Goal: Navigation & Orientation: Find specific page/section

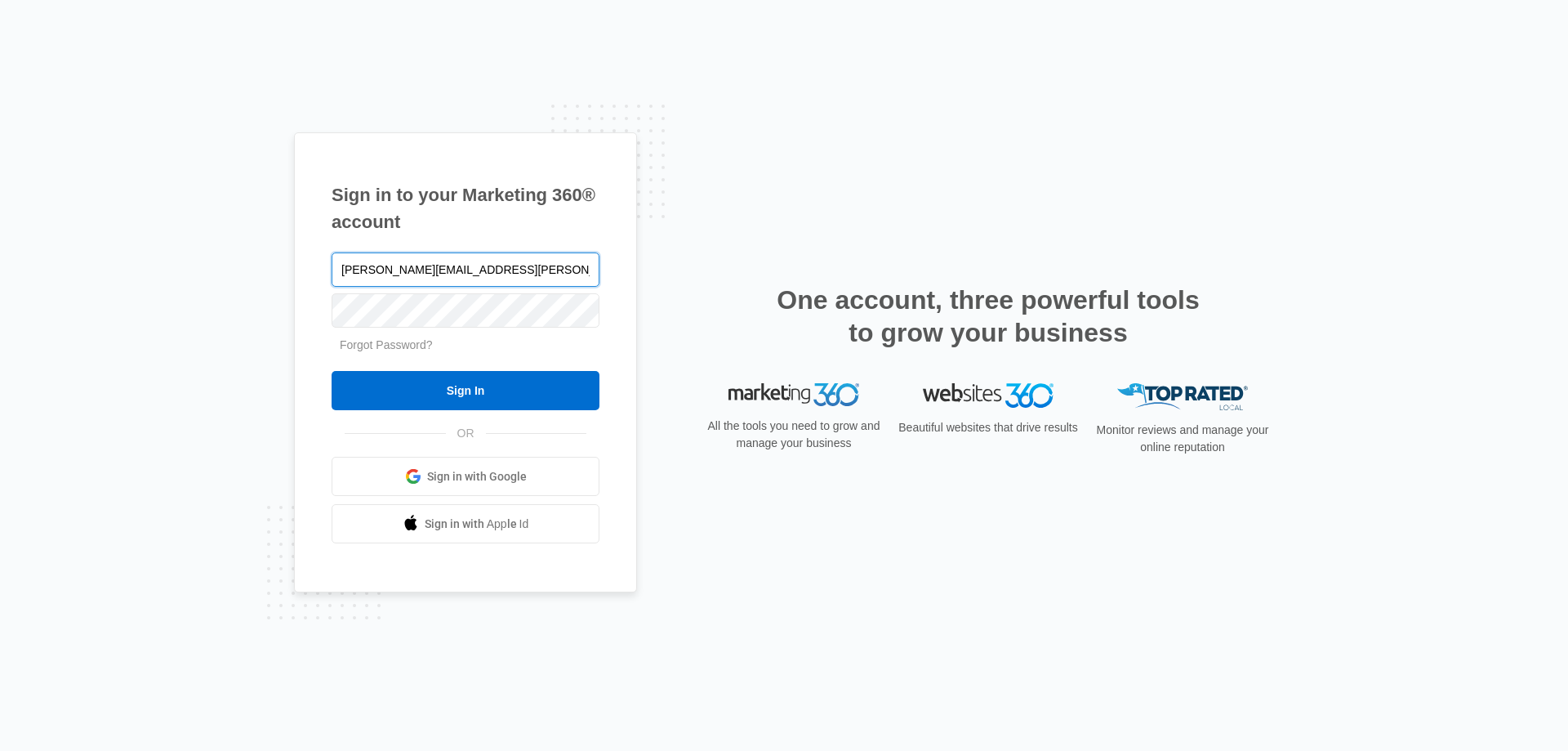
type input "[PERSON_NAME][EMAIL_ADDRESS][PERSON_NAME][DOMAIN_NAME]"
click at [332, 371] on input "Sign In" at bounding box center [465, 390] width 268 height 39
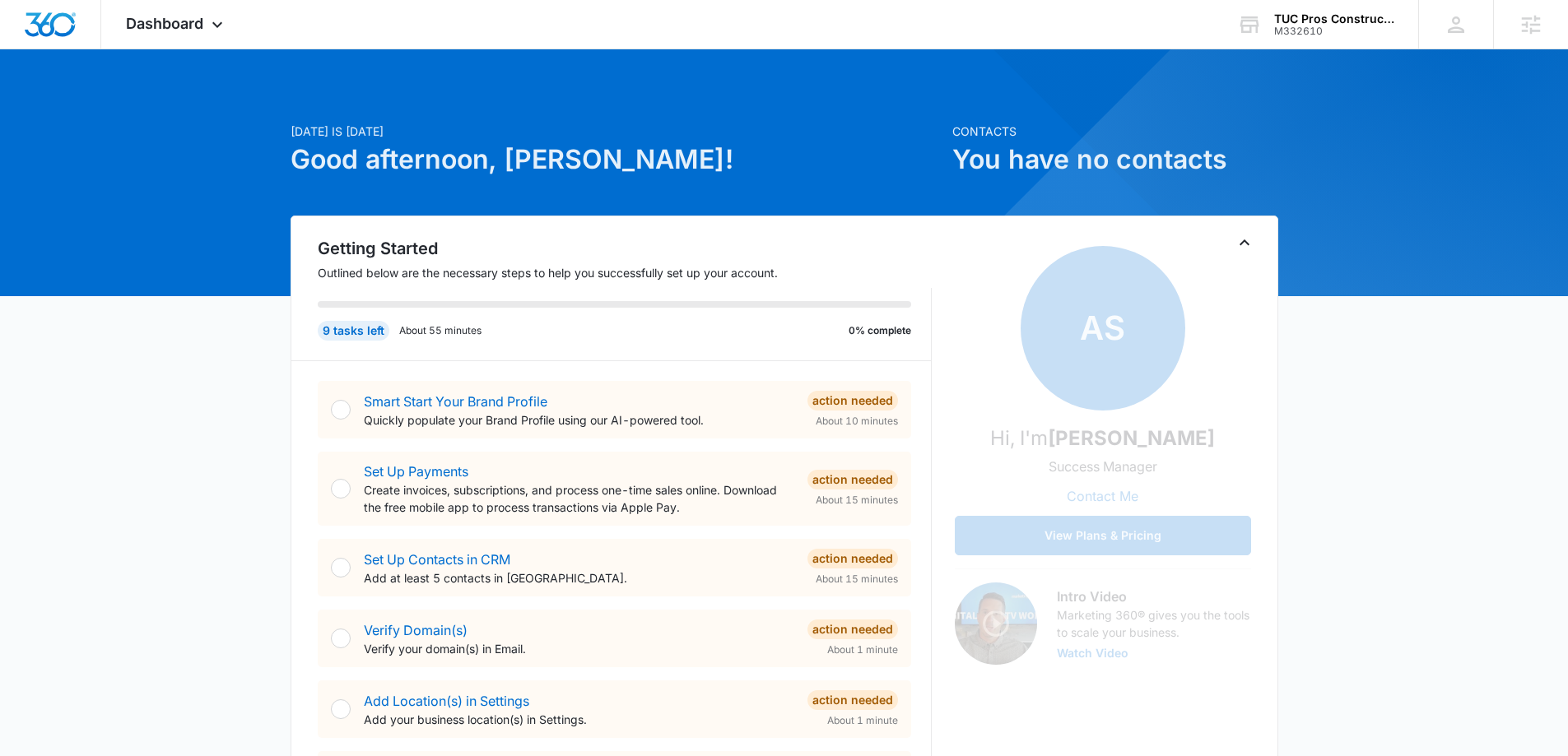
click at [1241, 245] on icon "Toggle Collapse" at bounding box center [1244, 242] width 20 height 20
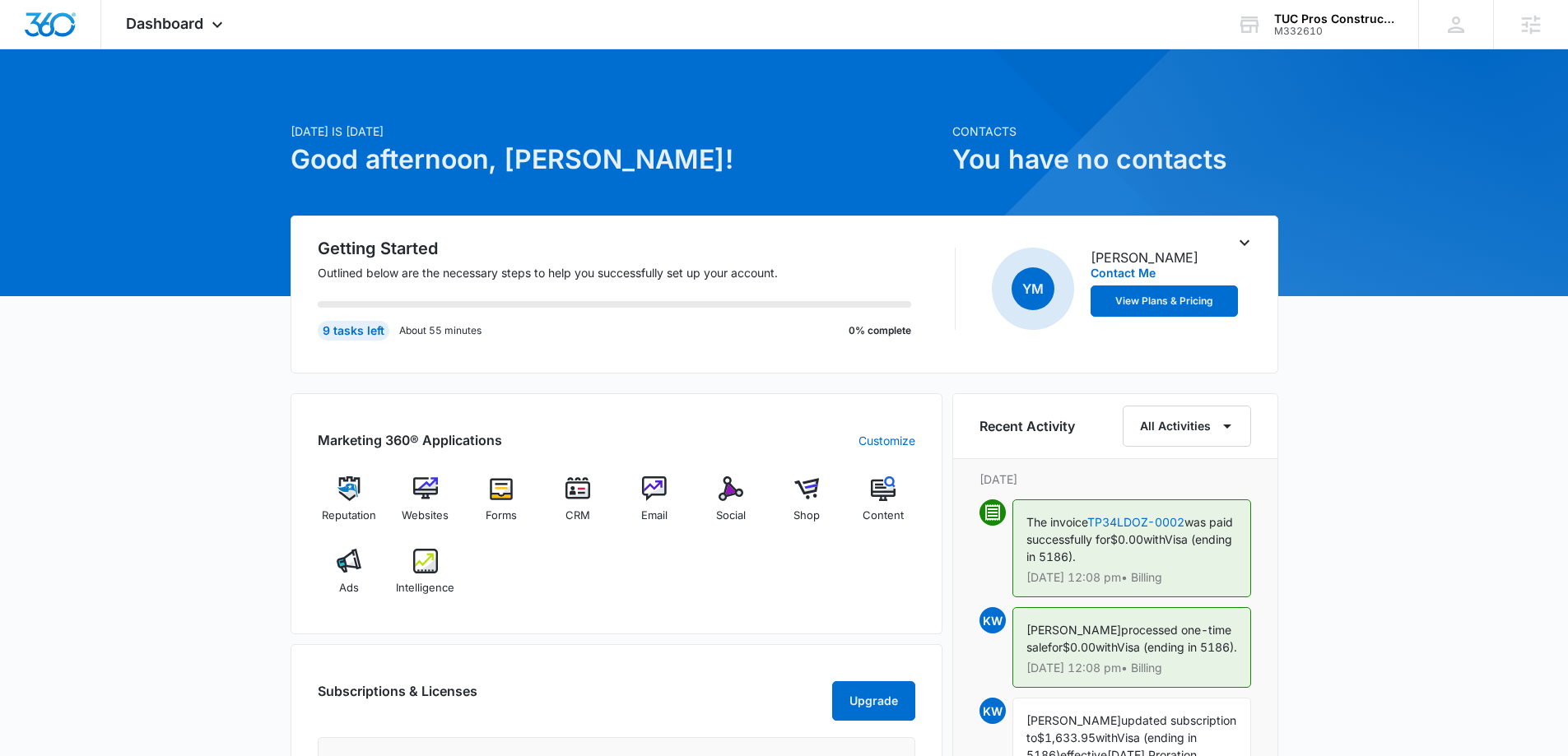
click at [1241, 245] on icon "Toggle Collapse" at bounding box center [1244, 242] width 20 height 20
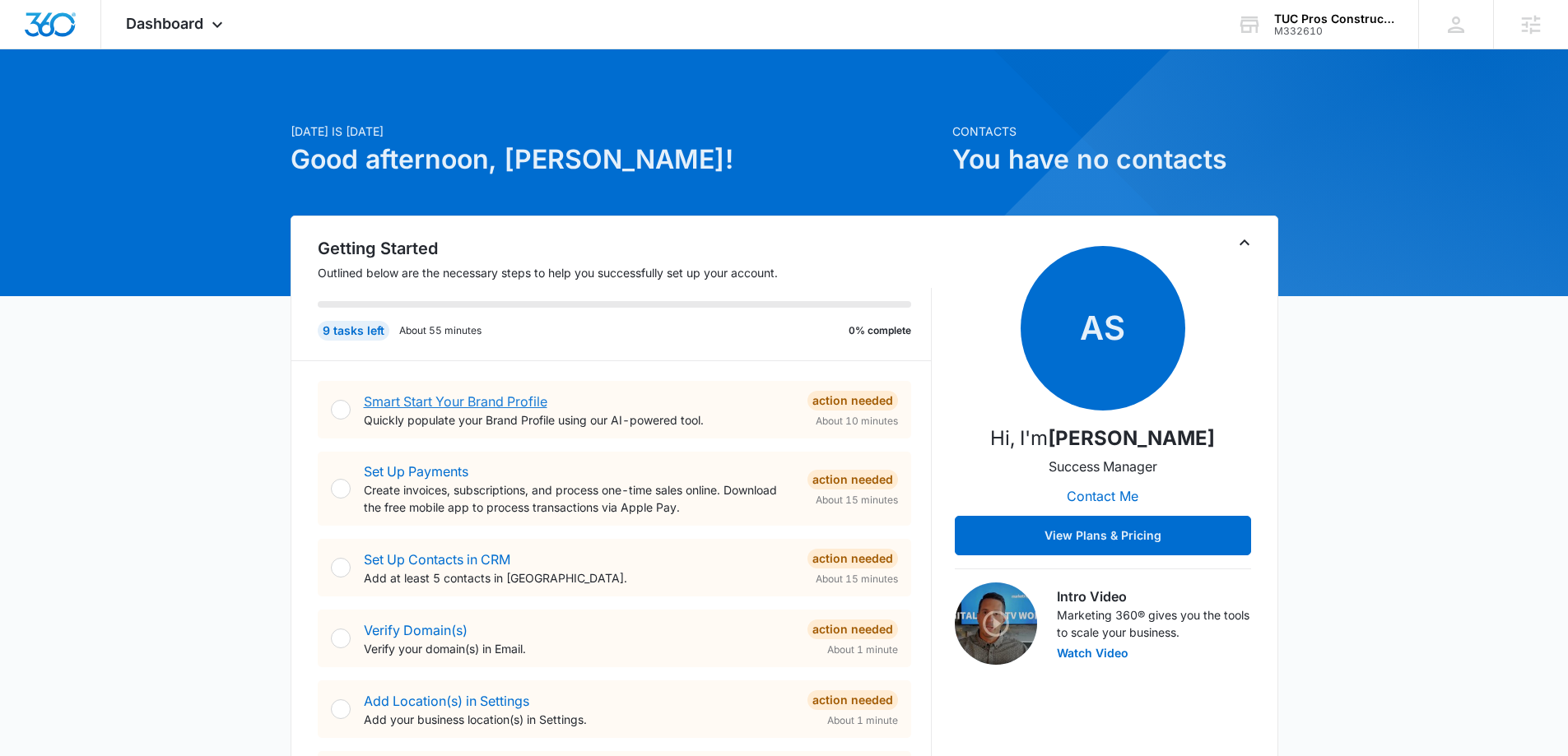
click at [481, 401] on link "Smart Start Your Brand Profile" at bounding box center [455, 401] width 184 height 17
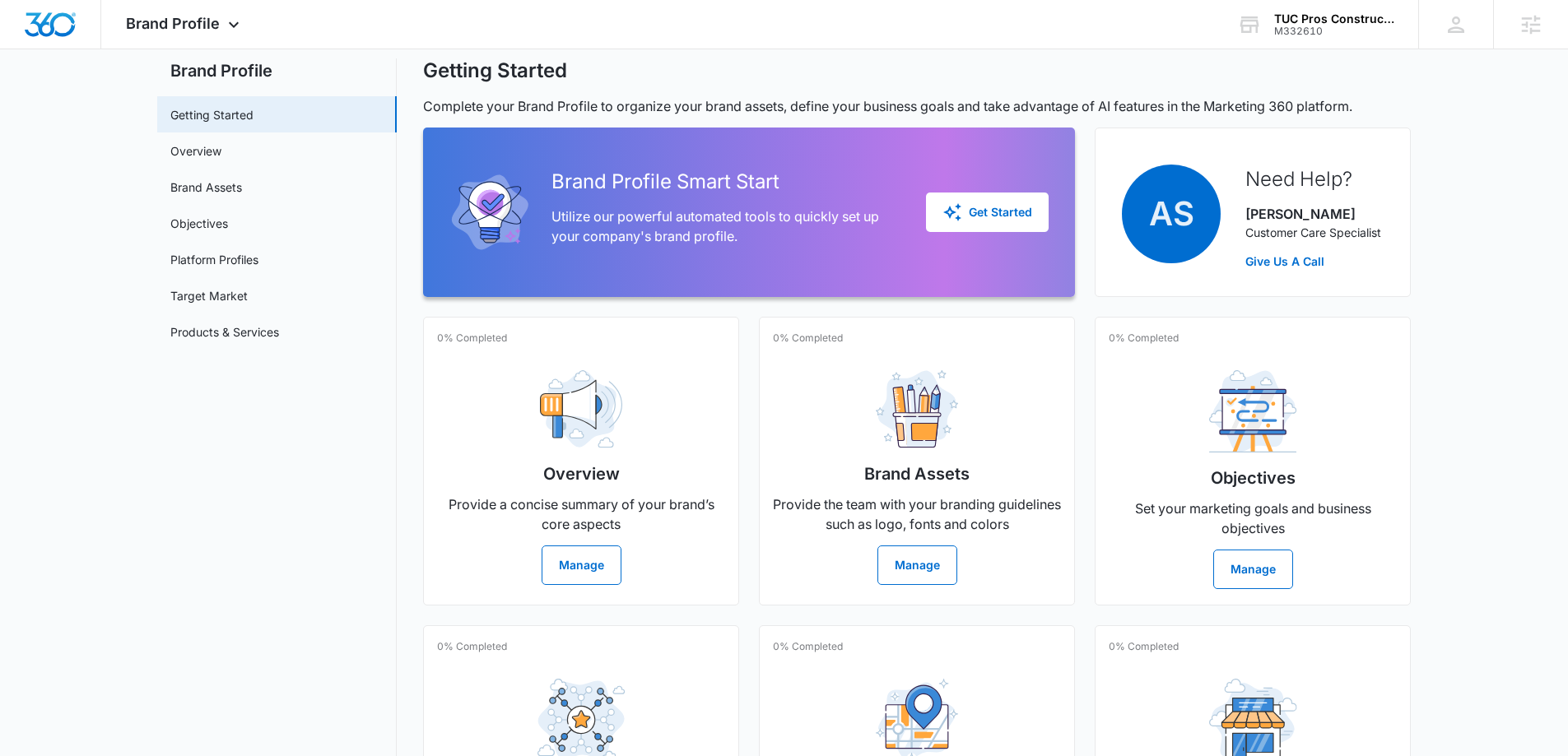
scroll to position [164, 0]
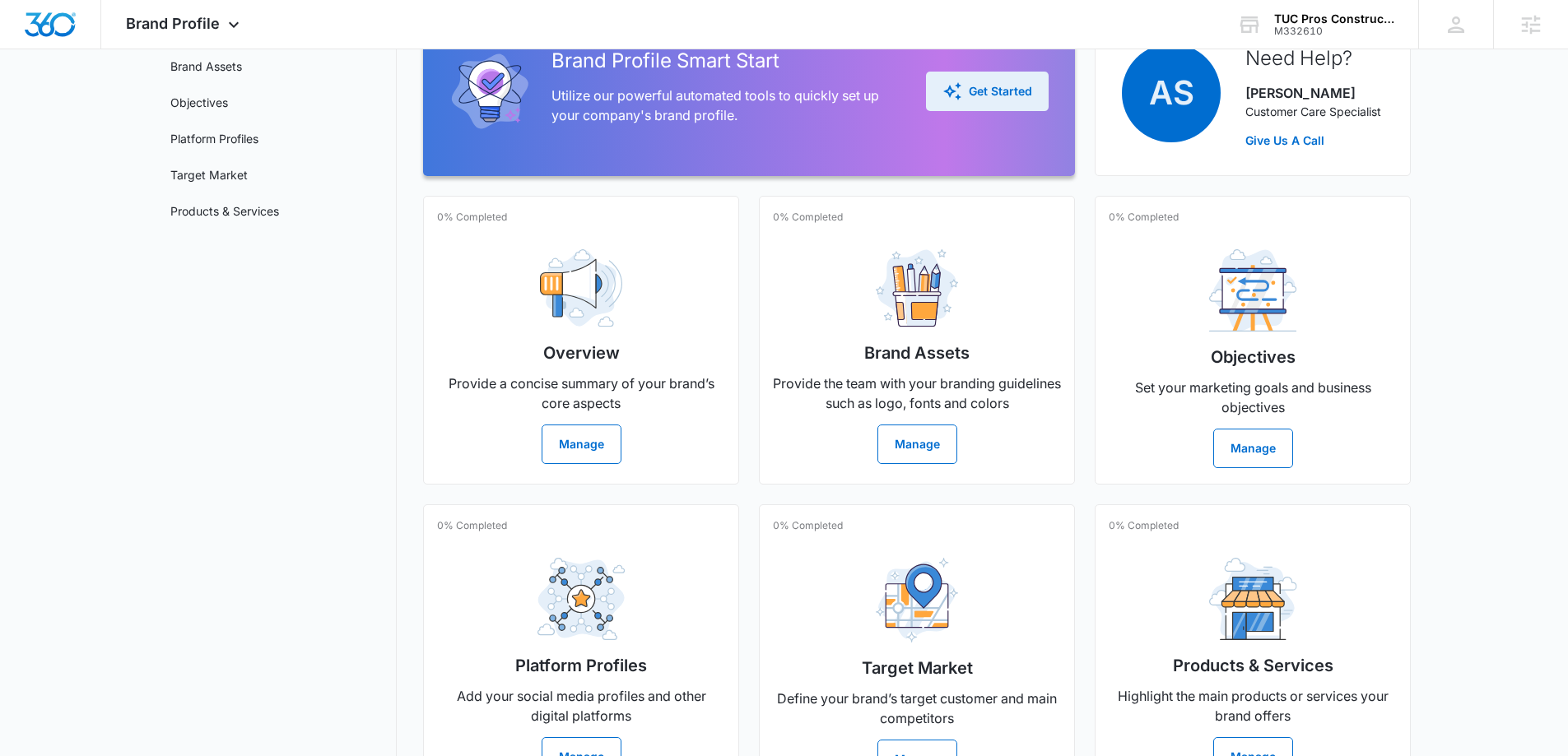
click at [1039, 101] on button "Get Started" at bounding box center [986, 91] width 122 height 39
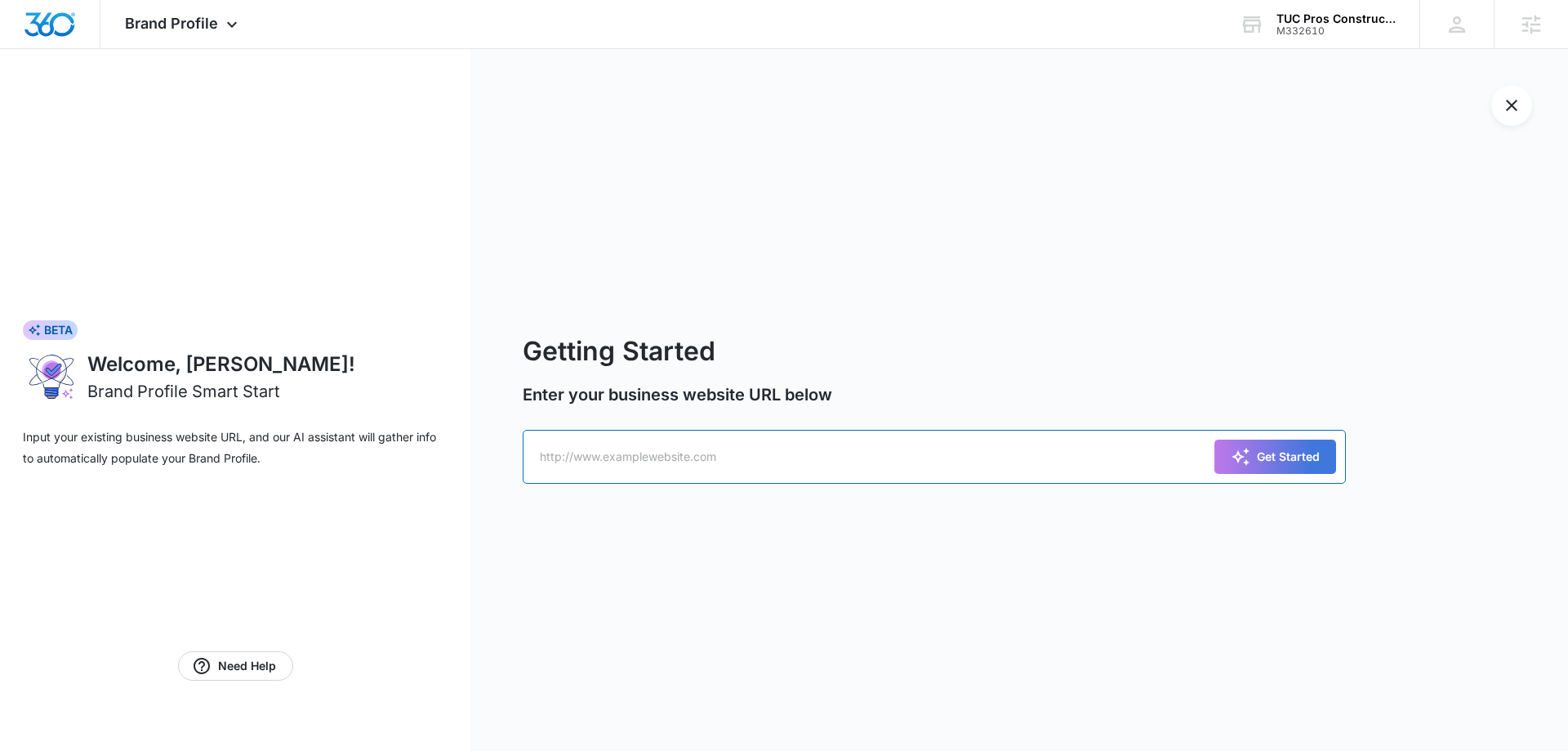
paste input "[URL][DOMAIN_NAME]"
click at [903, 458] on input "text" at bounding box center [934, 456] width 823 height 54
type input "[URL][DOMAIN_NAME]"
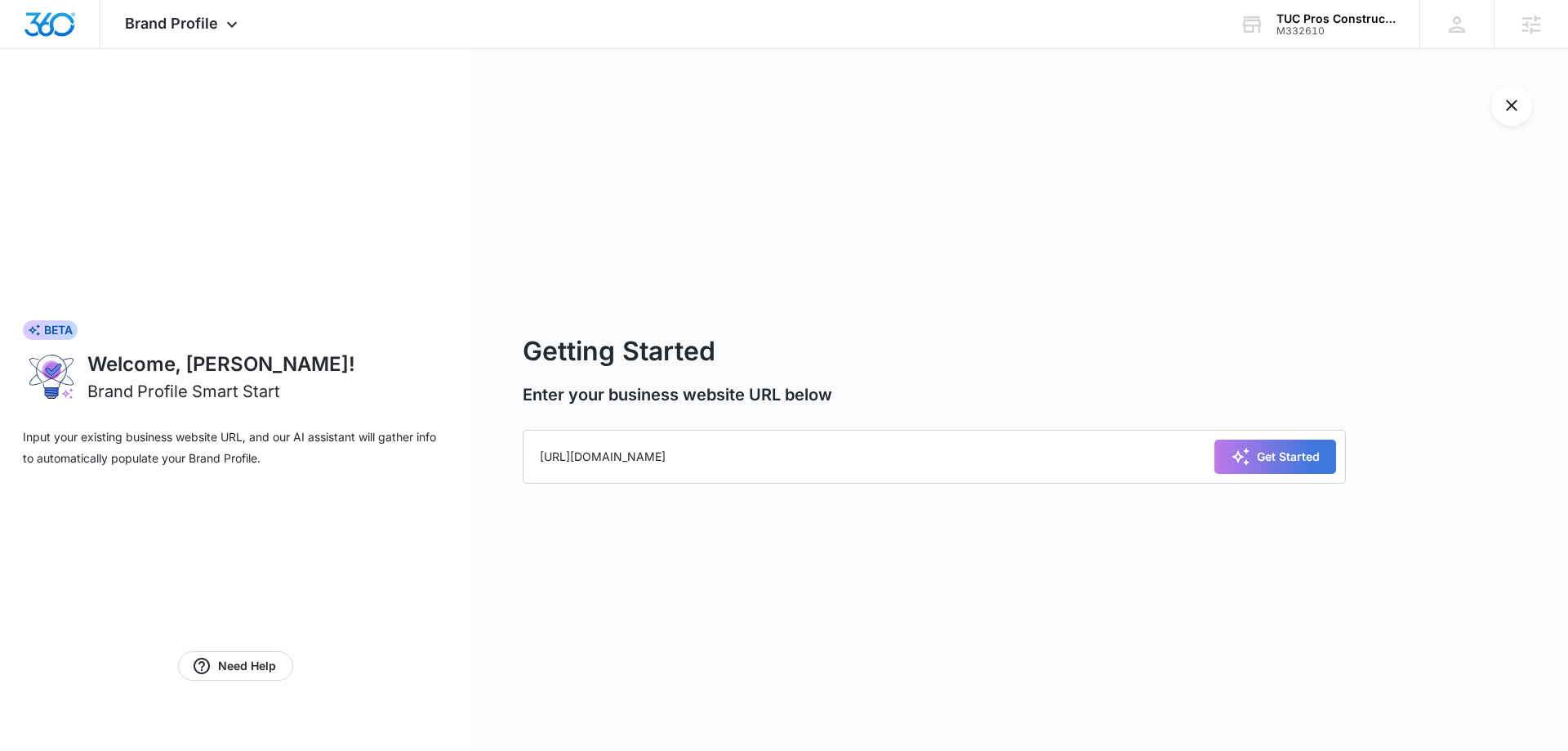
click at [1296, 485] on div "Getting Started Enter your business website URL below [URL][DOMAIN_NAME] Get St…" at bounding box center [1019, 400] width 1097 height 702
click at [1312, 459] on div "Get Started" at bounding box center [1275, 456] width 89 height 19
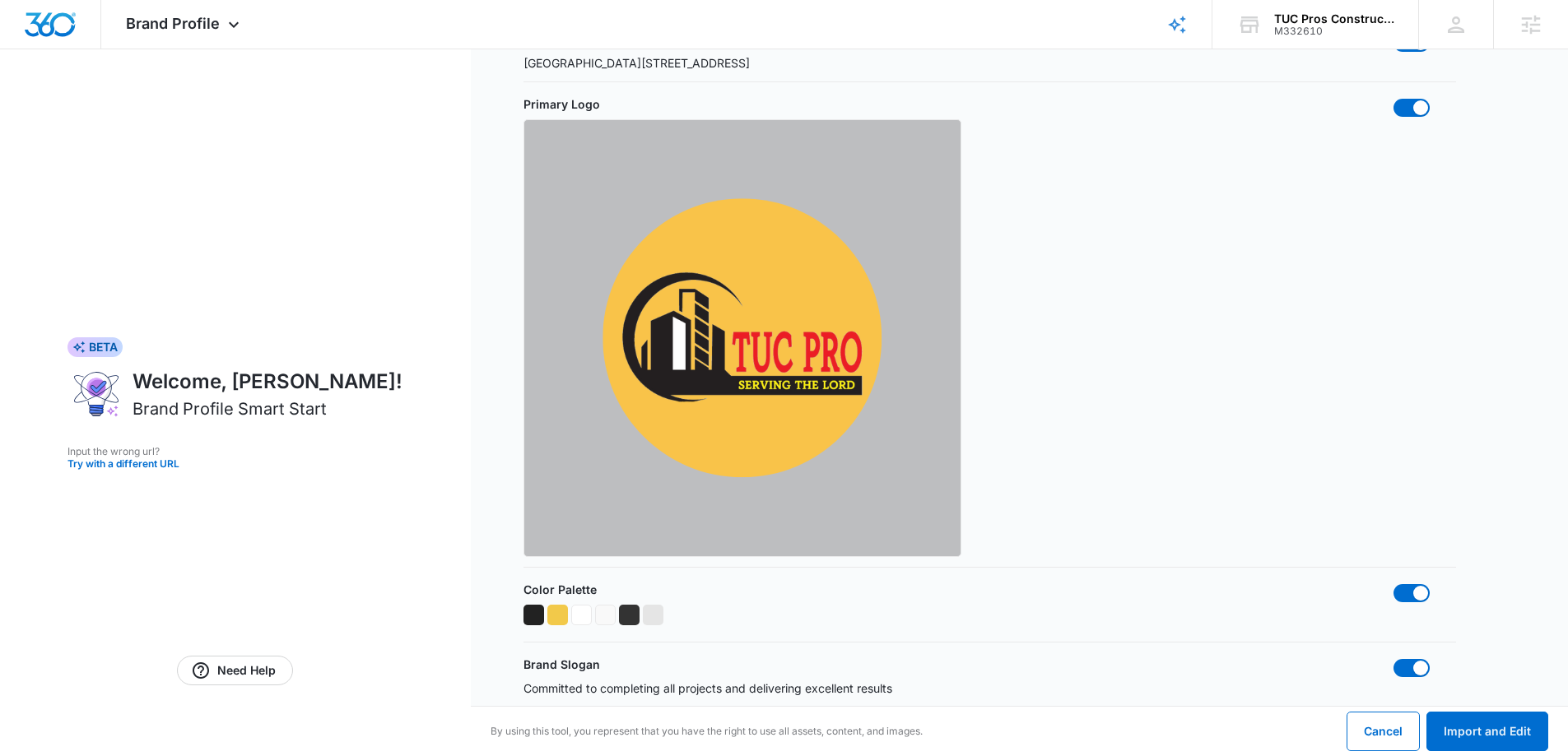
scroll to position [658, 0]
click at [1465, 722] on button "Import and Edit" at bounding box center [1487, 731] width 121 height 39
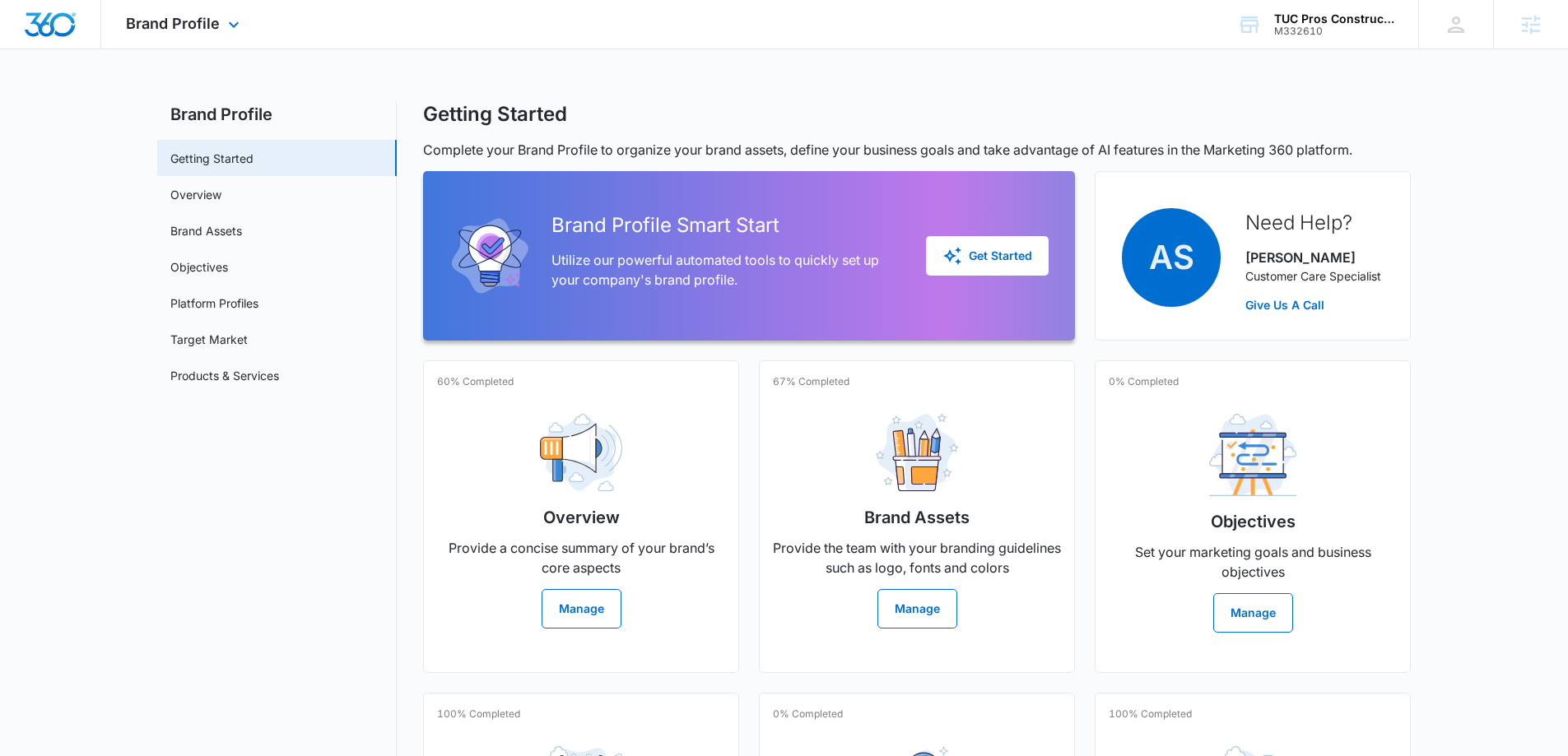
click at [31, 18] on img "Dashboard" at bounding box center [50, 24] width 52 height 24
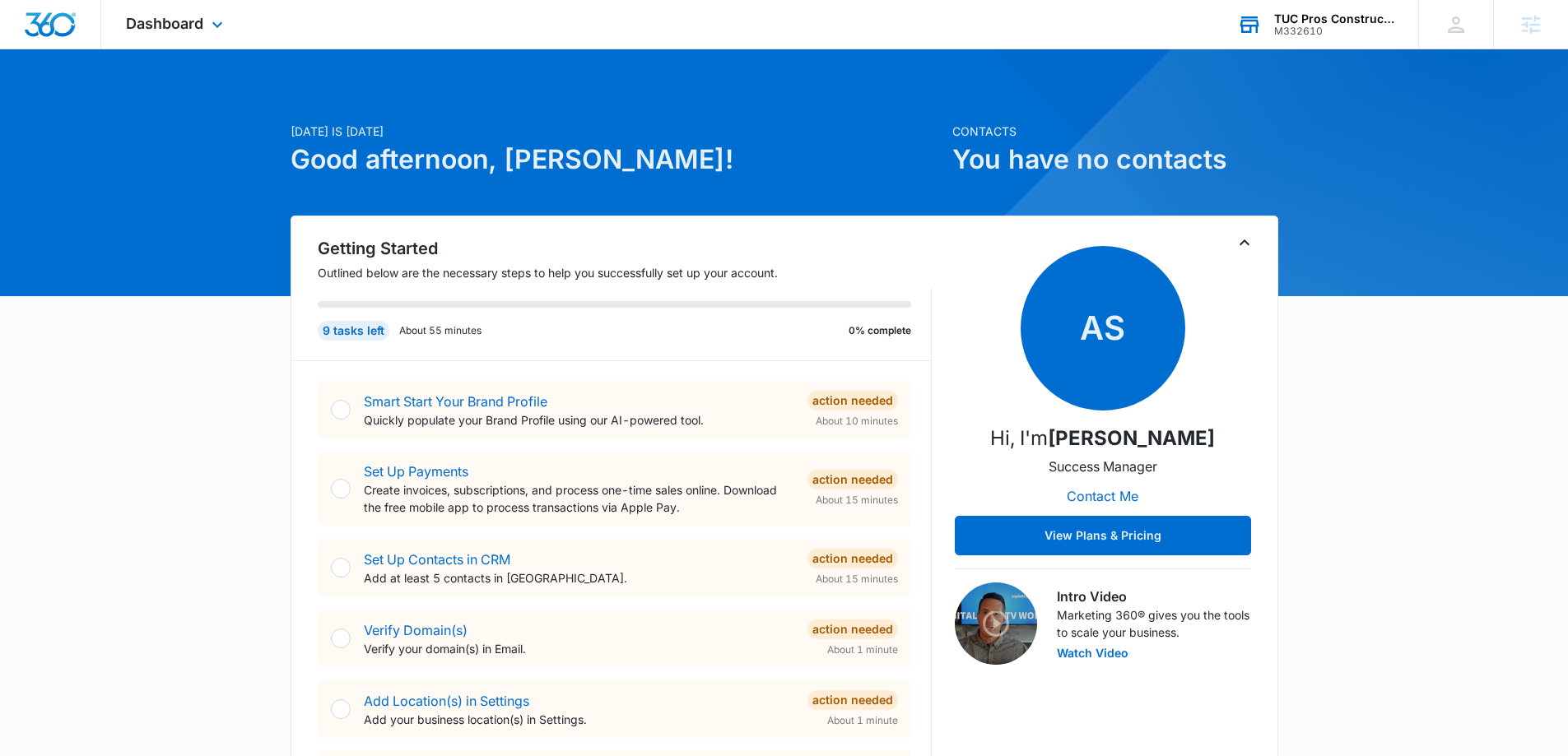
click at [1314, 36] on div "TUC Pros Construction M332610 Your Accounts View All" at bounding box center [1315, 24] width 205 height 49
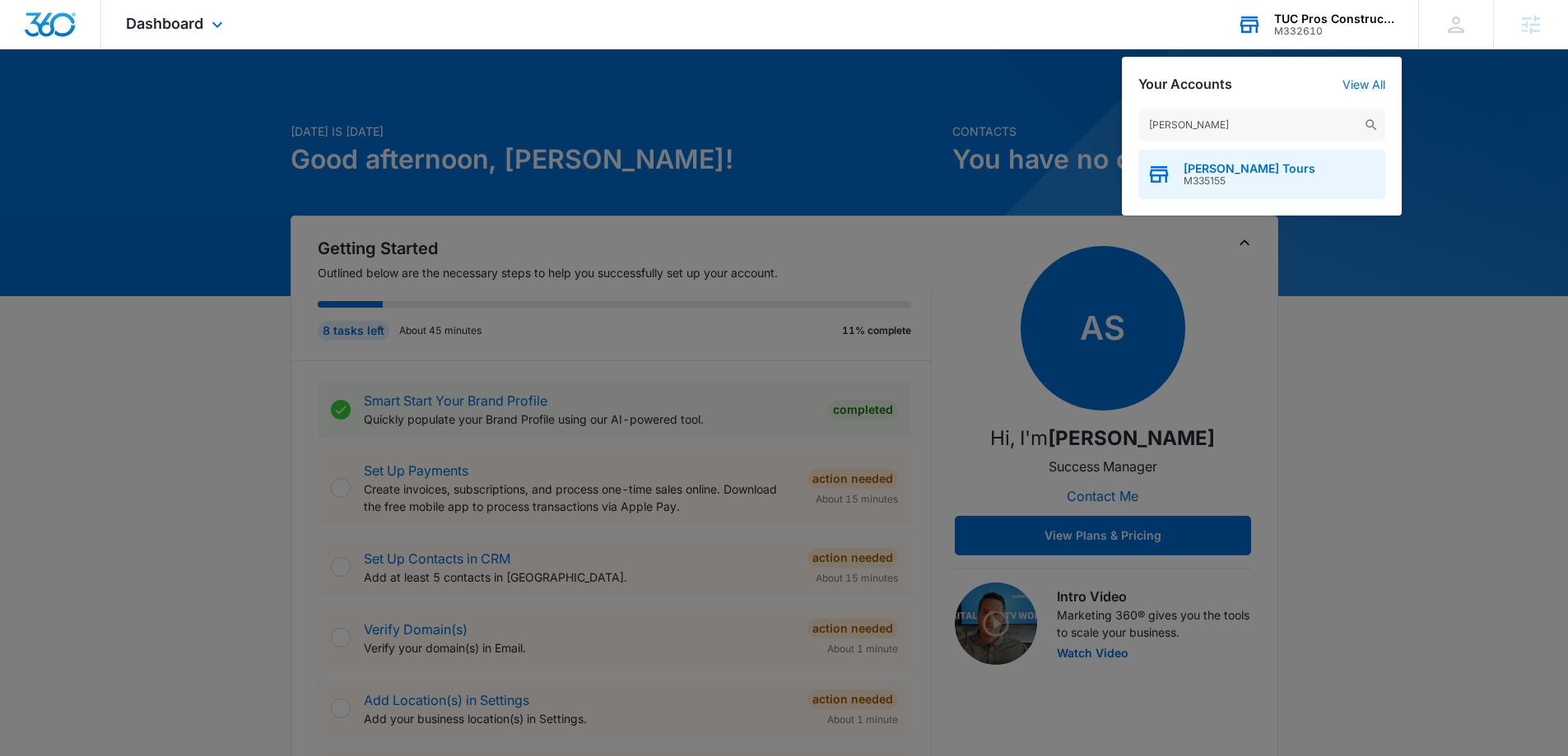
type input "[PERSON_NAME]"
click at [1205, 176] on span "M335155" at bounding box center [1249, 181] width 132 height 11
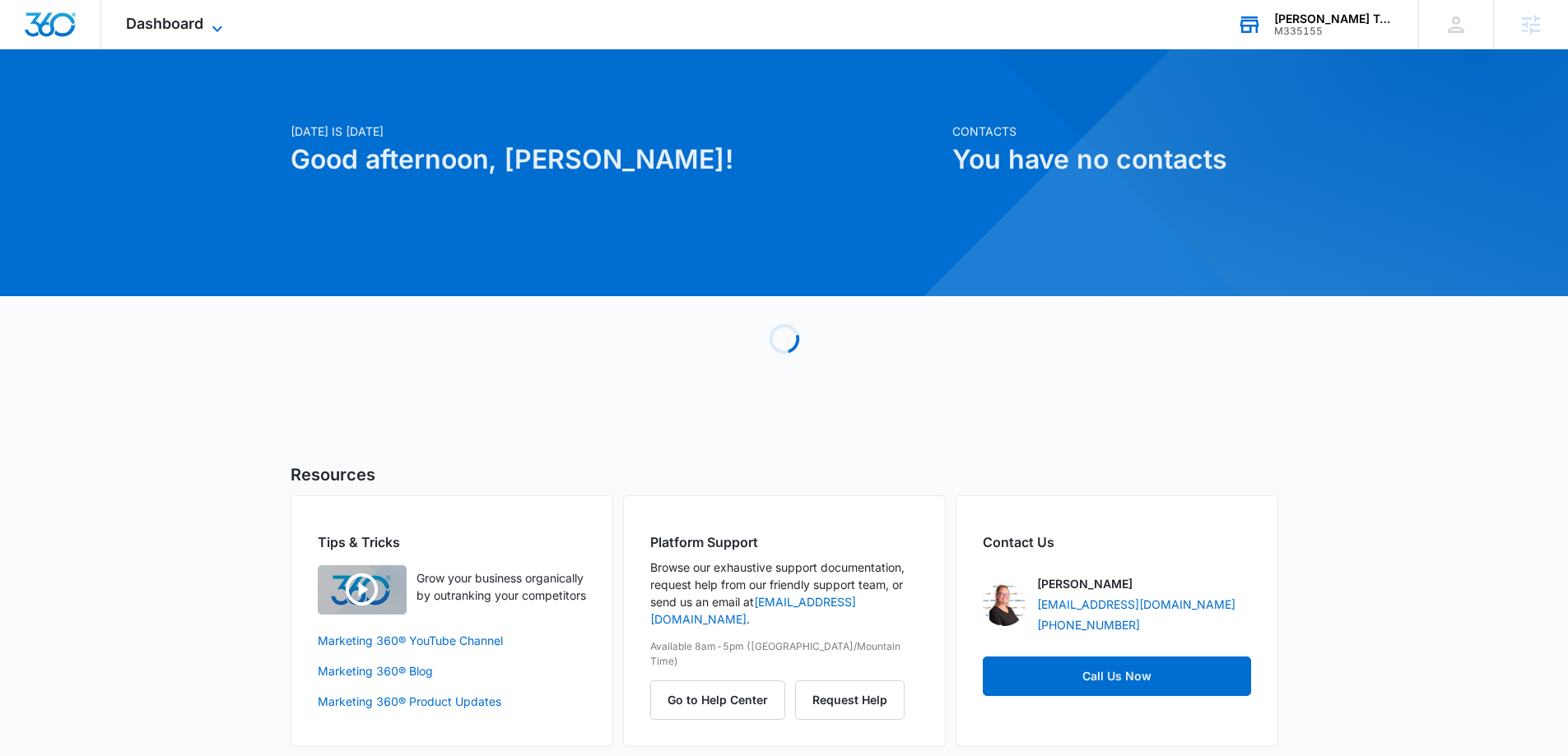
click at [219, 23] on icon at bounding box center [217, 28] width 20 height 20
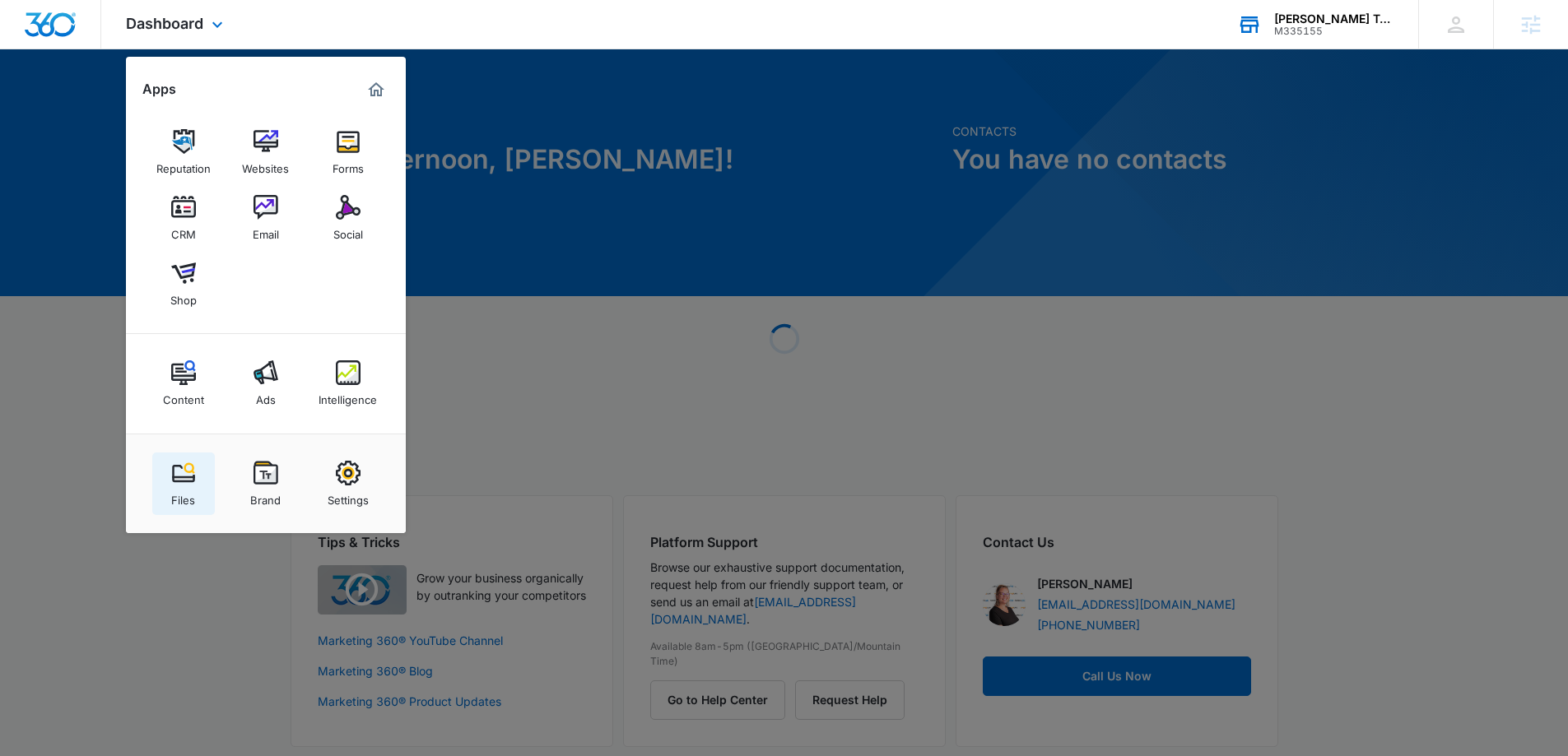
click at [173, 499] on div "Files" at bounding box center [183, 496] width 24 height 21
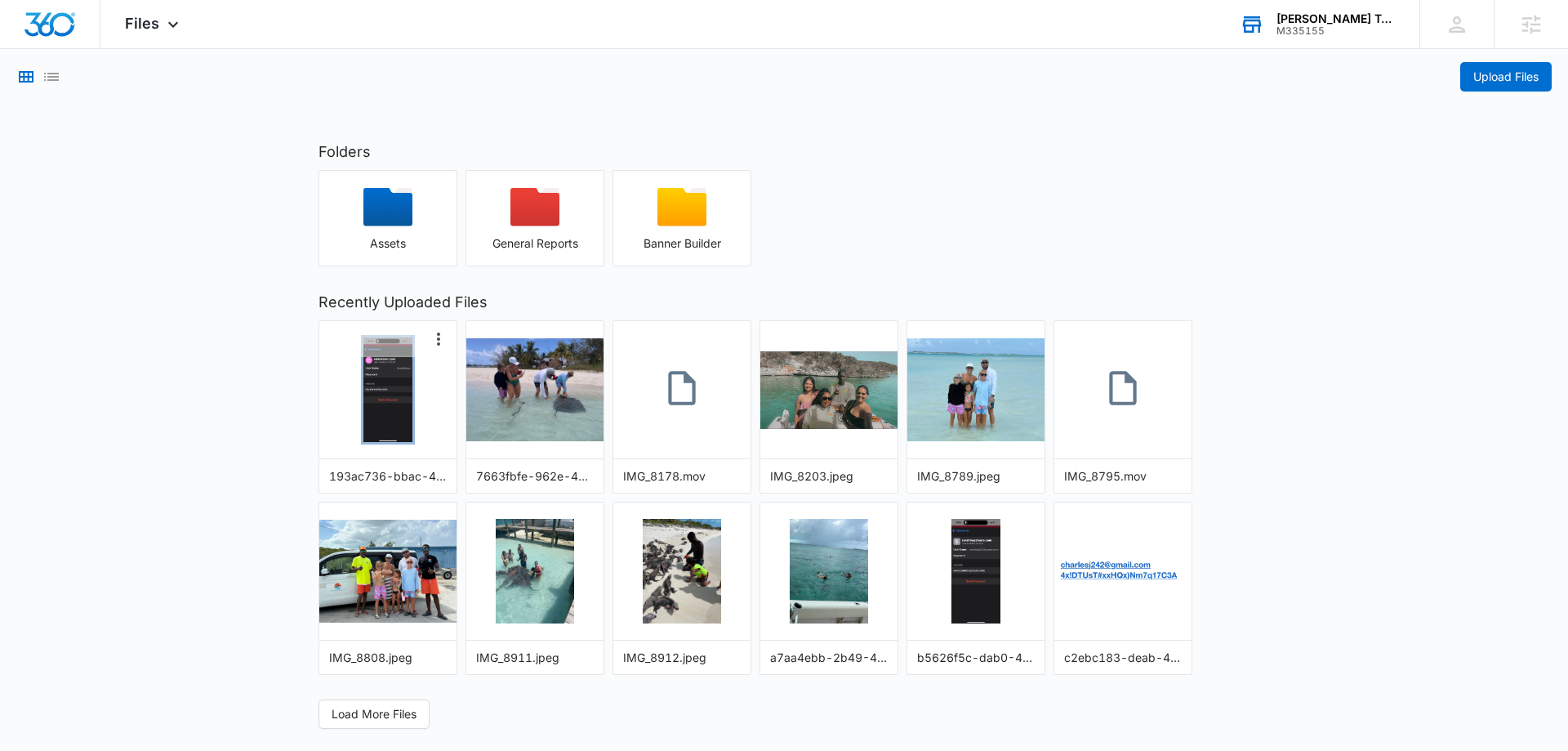
click at [363, 395] on img "button" at bounding box center [387, 389] width 48 height 105
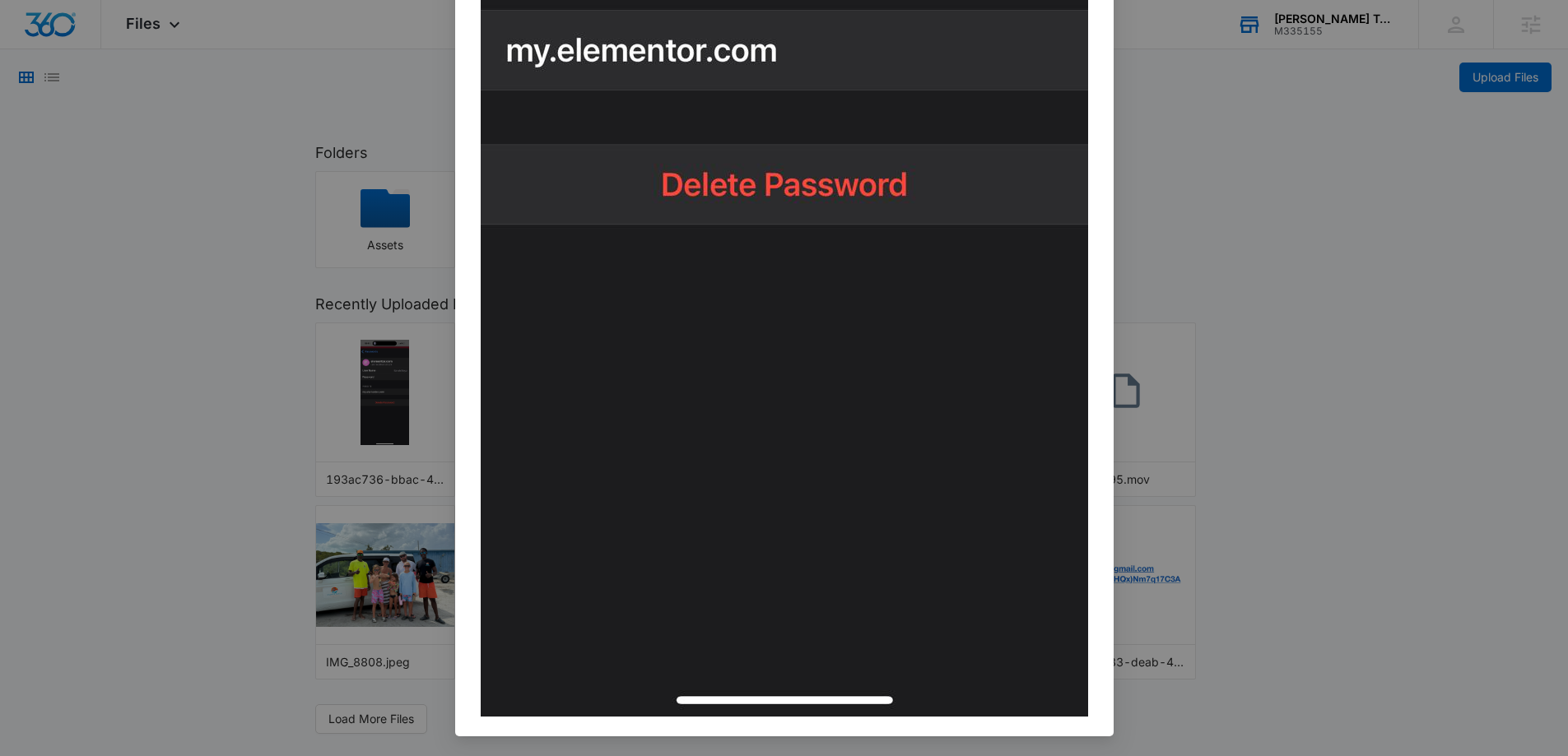
click at [1307, 428] on div "193ac736-bbac-4779-b81f-a541cd4dc214.jpeg" at bounding box center [784, 378] width 1568 height 756
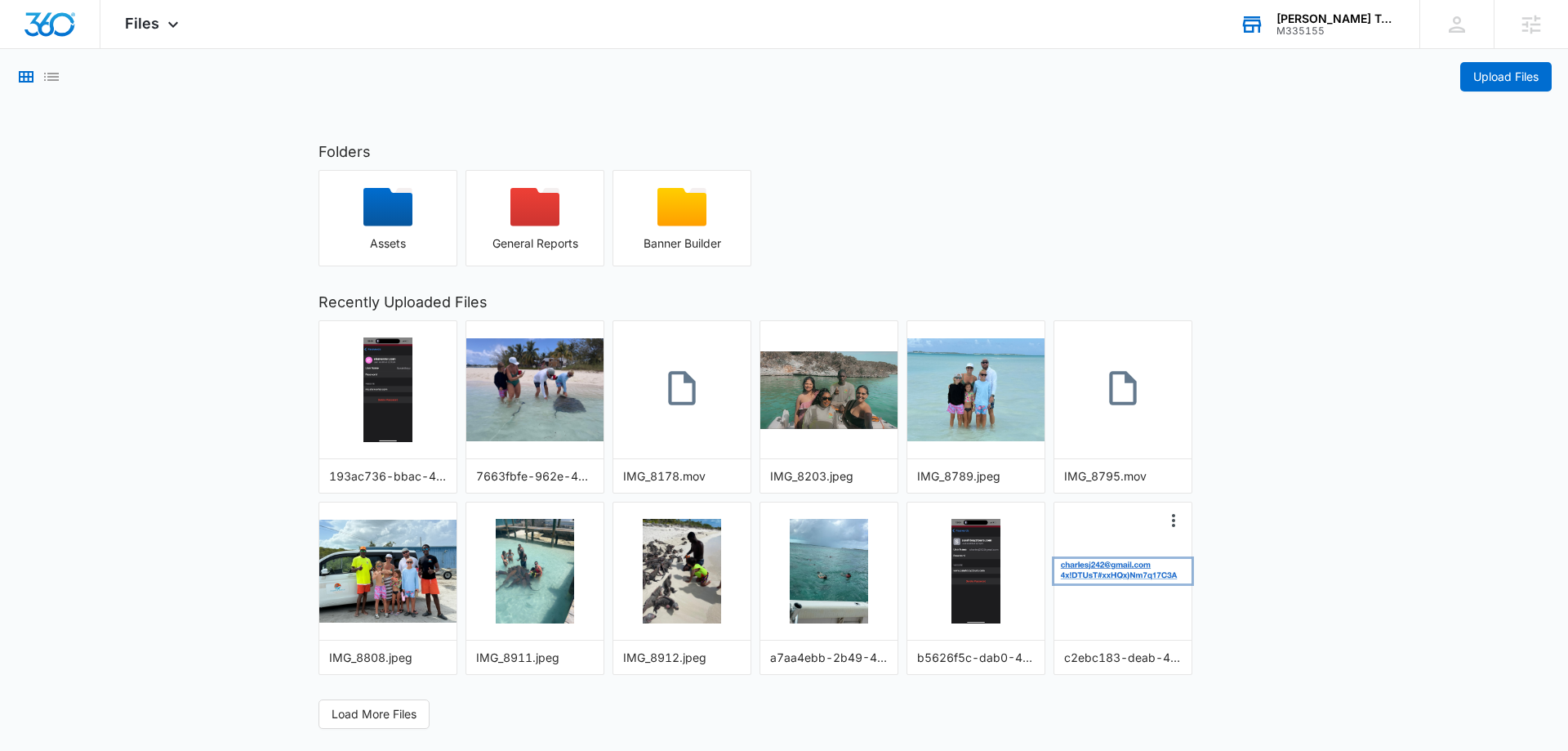
click at [1104, 581] on img "button" at bounding box center [1123, 571] width 137 height 24
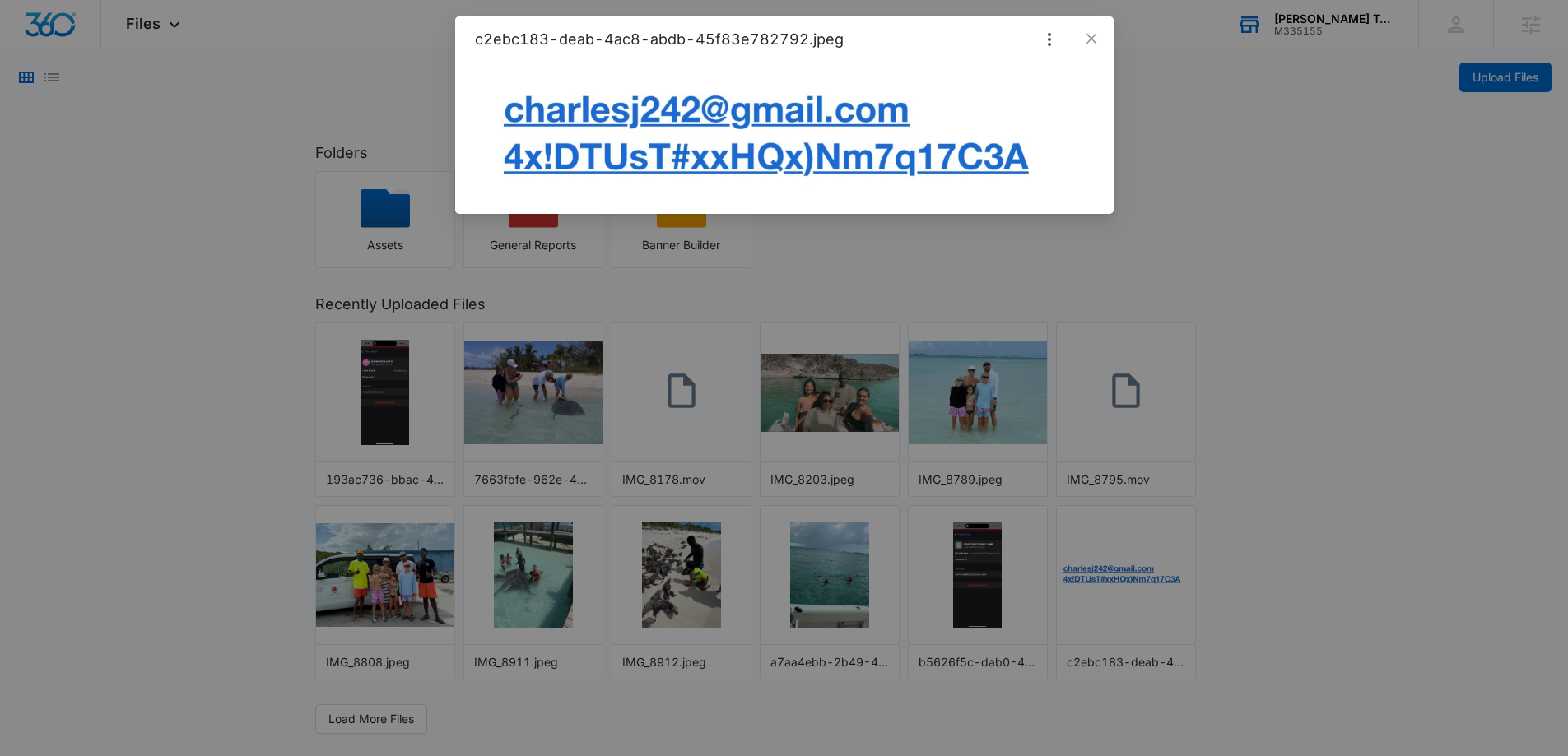
click at [1248, 557] on div "c2ebc183-deab-4ac8-abdb-45f83e782792.jpeg" at bounding box center [784, 378] width 1568 height 756
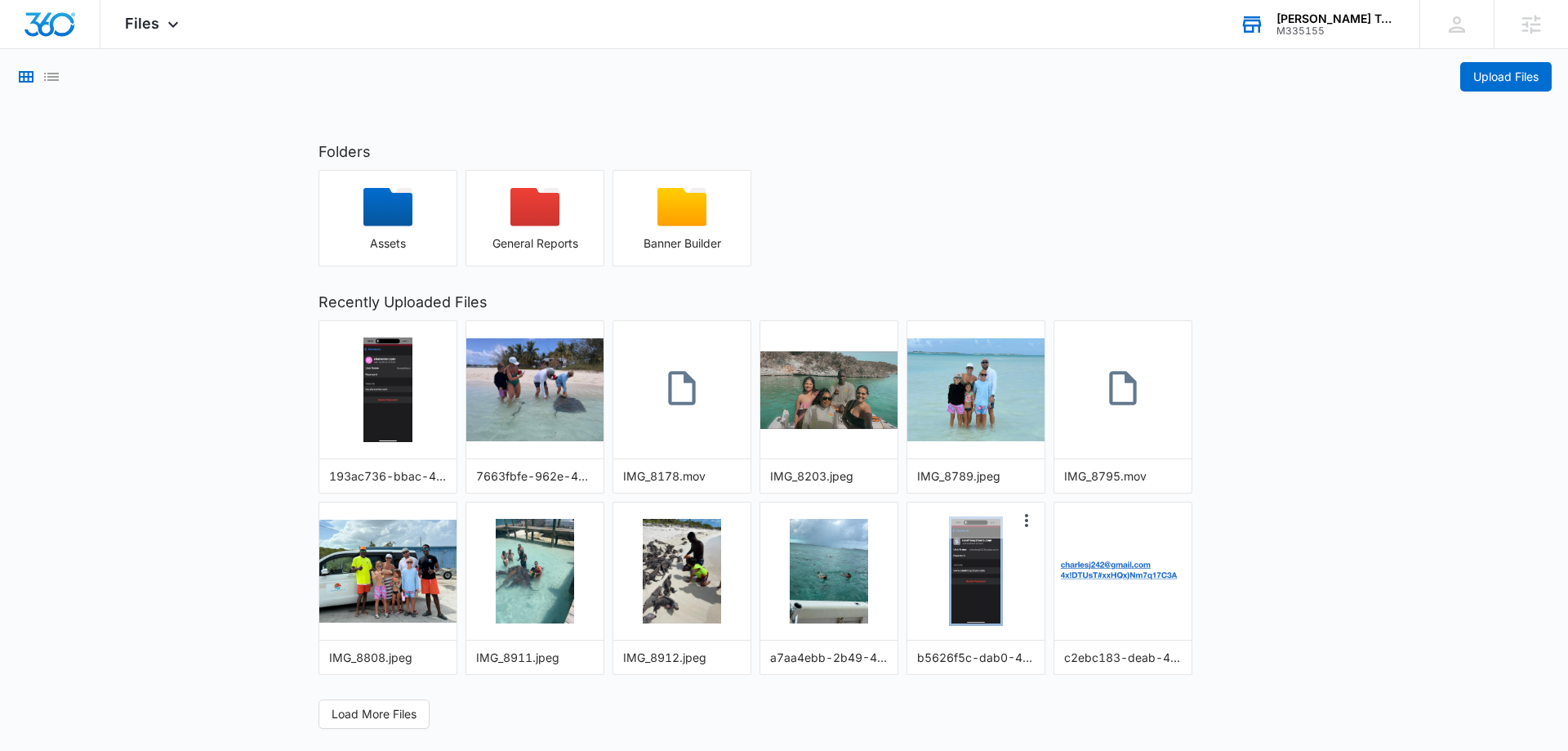
click at [955, 593] on img "button" at bounding box center [976, 571] width 48 height 105
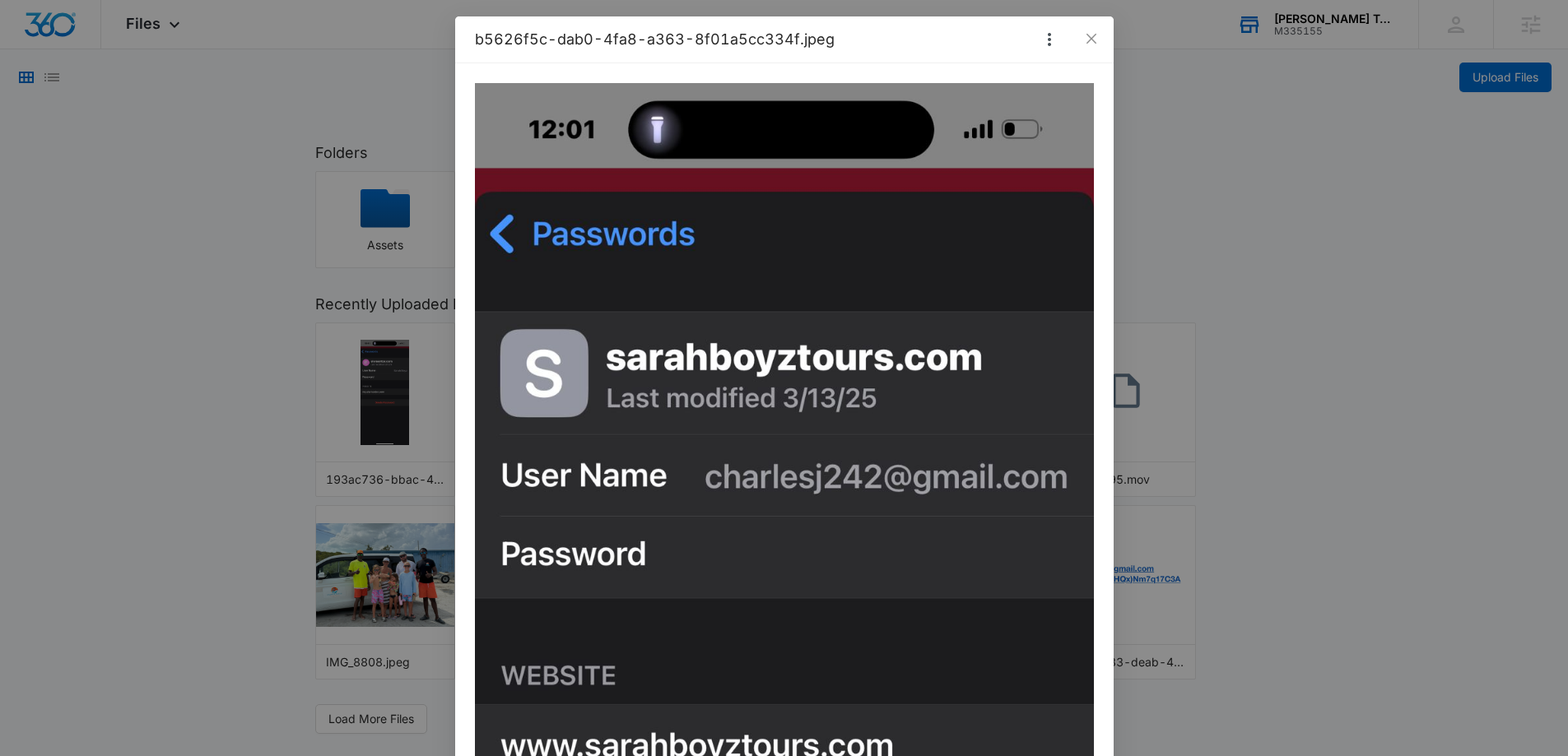
drag, startPoint x: 1277, startPoint y: 512, endPoint x: 890, endPoint y: 523, distance: 387.2
click at [890, 523] on div "b5626f5c-dab0-4fa8-a363-8f01a5cc334f.jpeg" at bounding box center [784, 378] width 1568 height 756
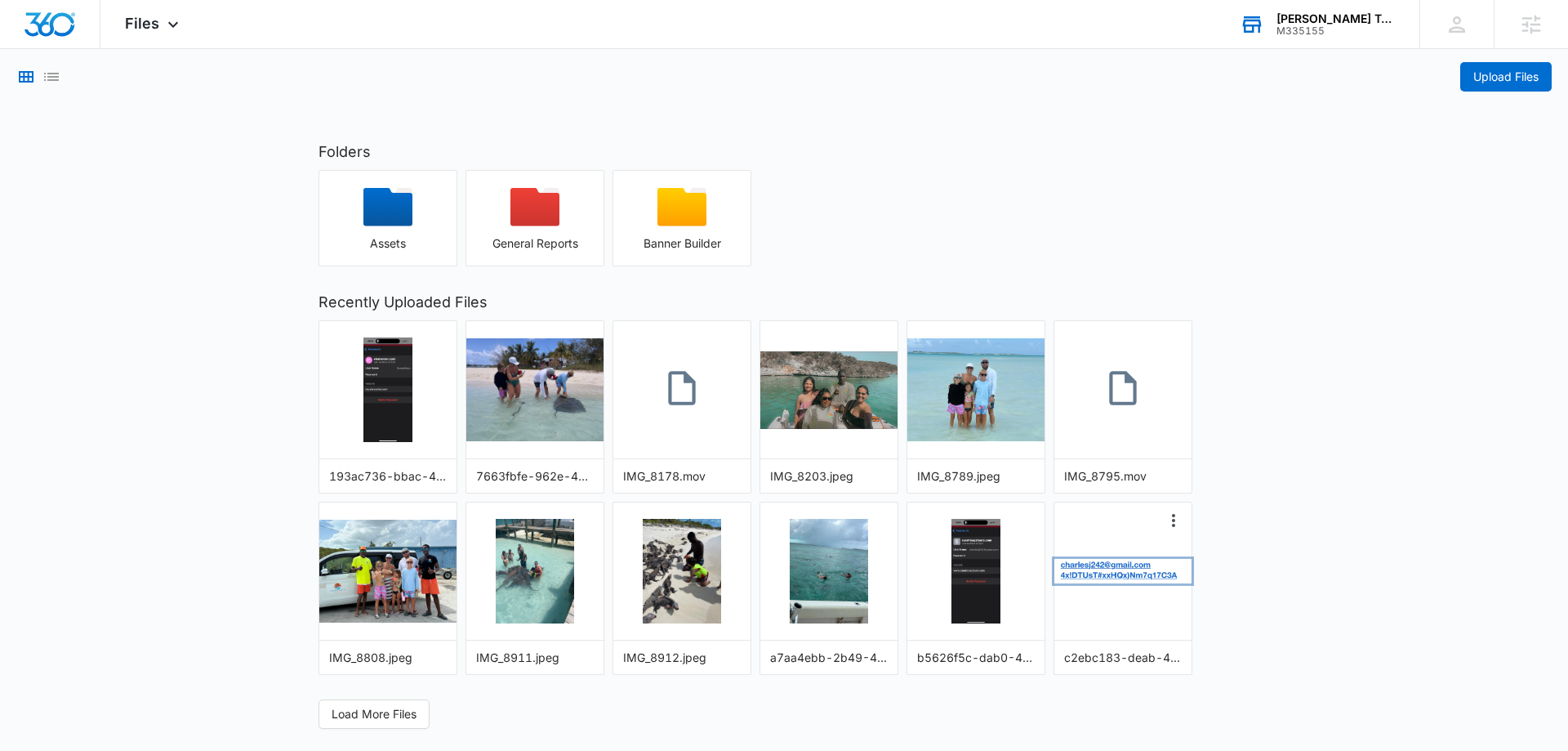
click at [1103, 573] on img "button" at bounding box center [1123, 571] width 137 height 24
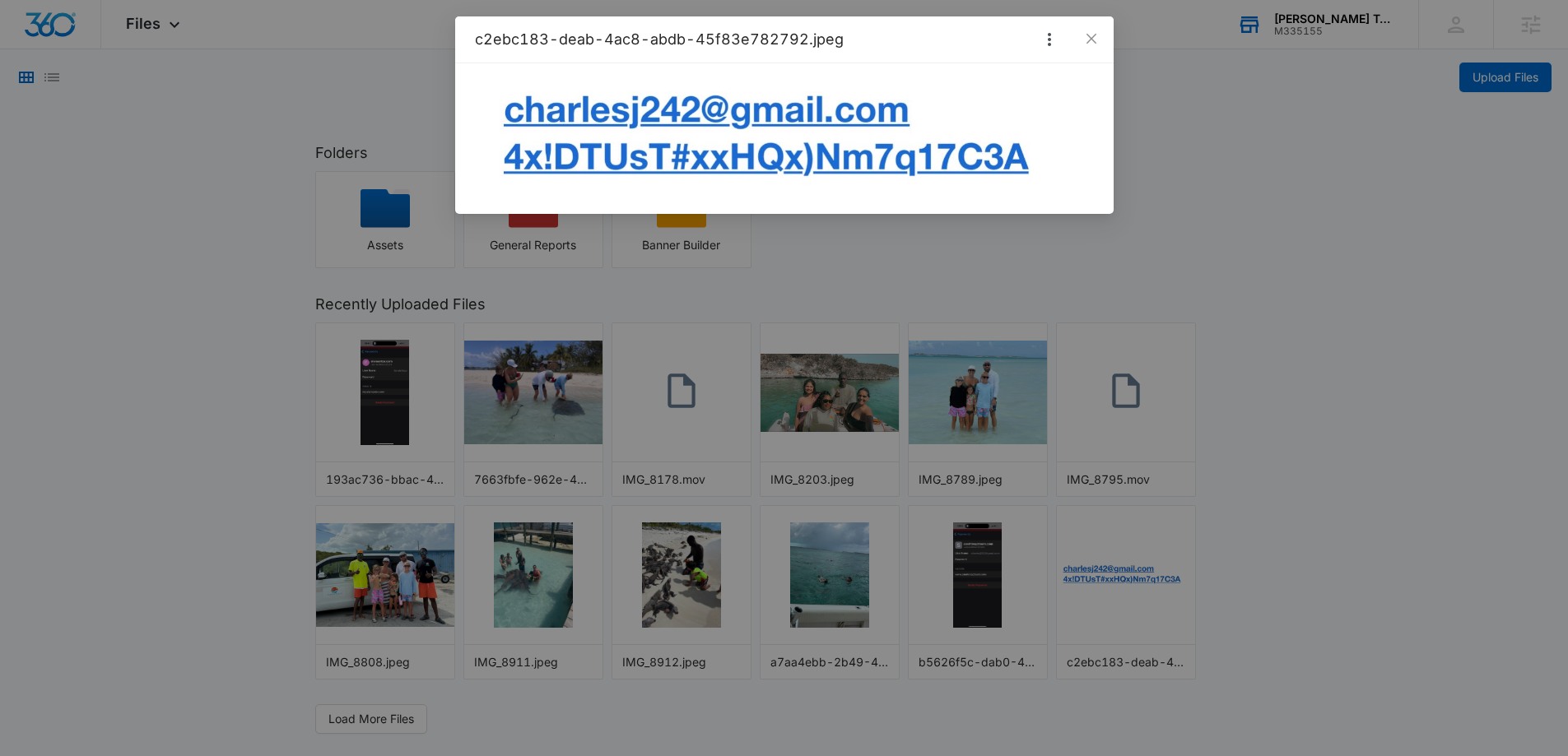
click at [1243, 541] on div "c2ebc183-deab-4ac8-abdb-45f83e782792.jpeg" at bounding box center [784, 378] width 1568 height 756
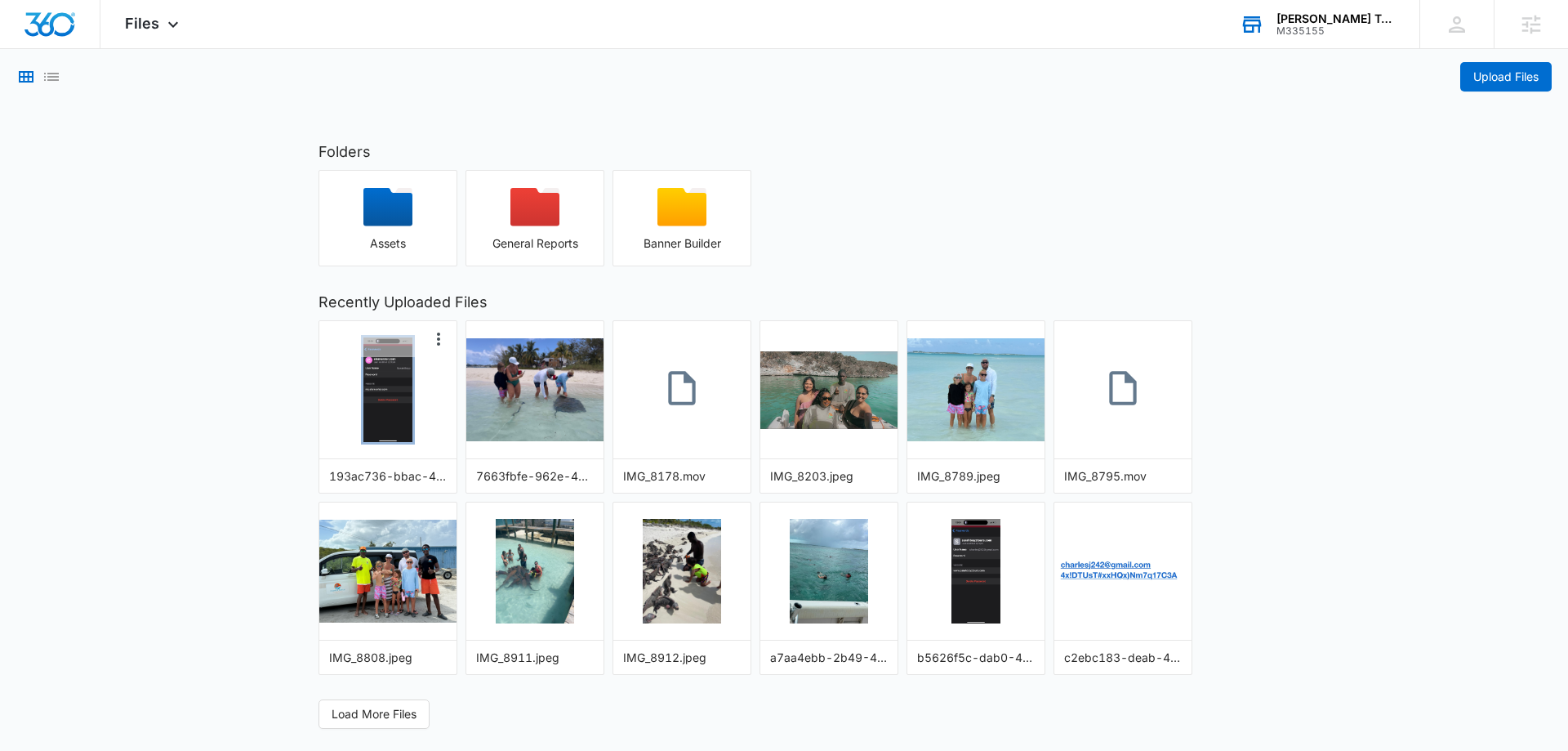
click at [399, 385] on img "button" at bounding box center [387, 389] width 48 height 105
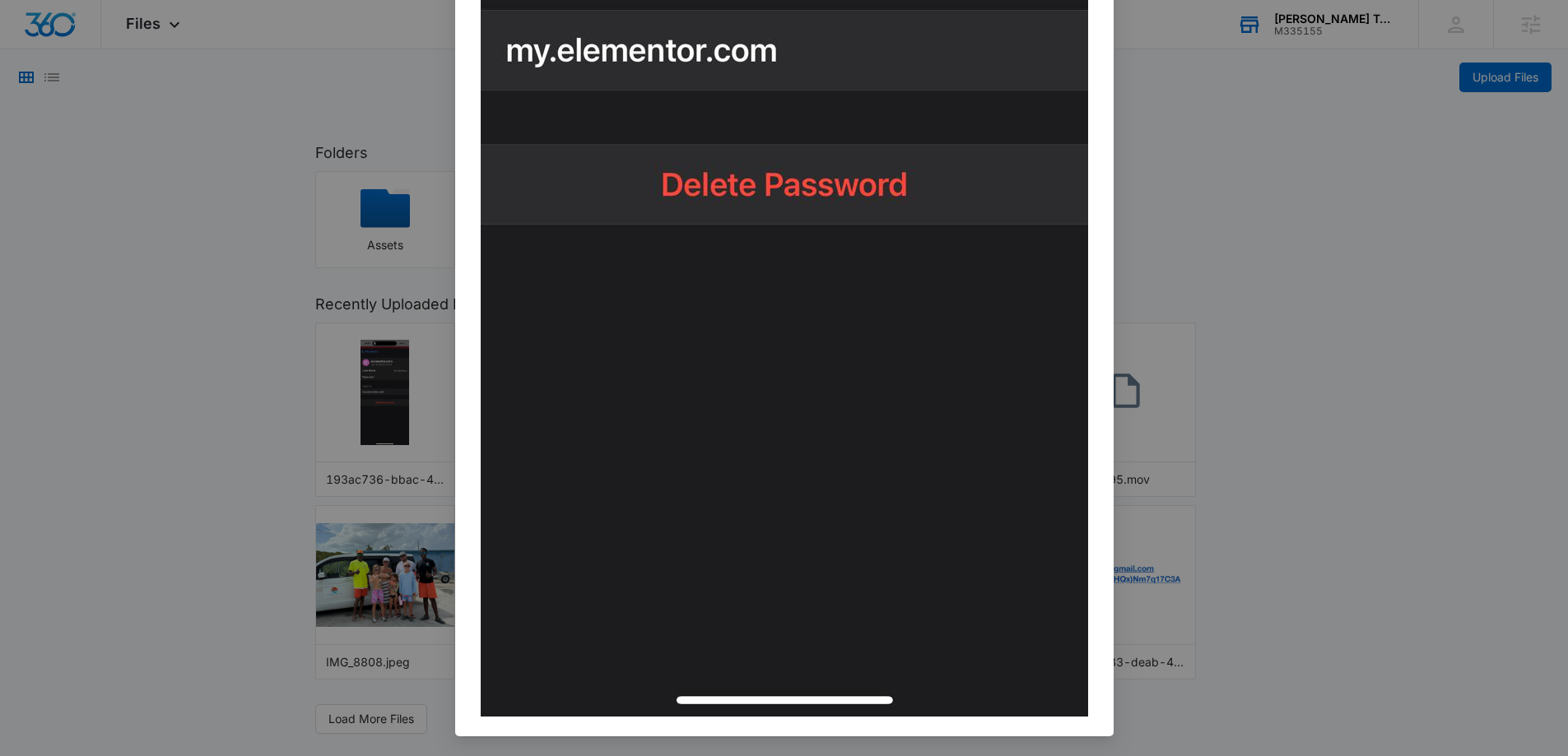
click at [1334, 454] on div "193ac736-bbac-4779-b81f-a541cd4dc214.jpeg" at bounding box center [784, 378] width 1568 height 756
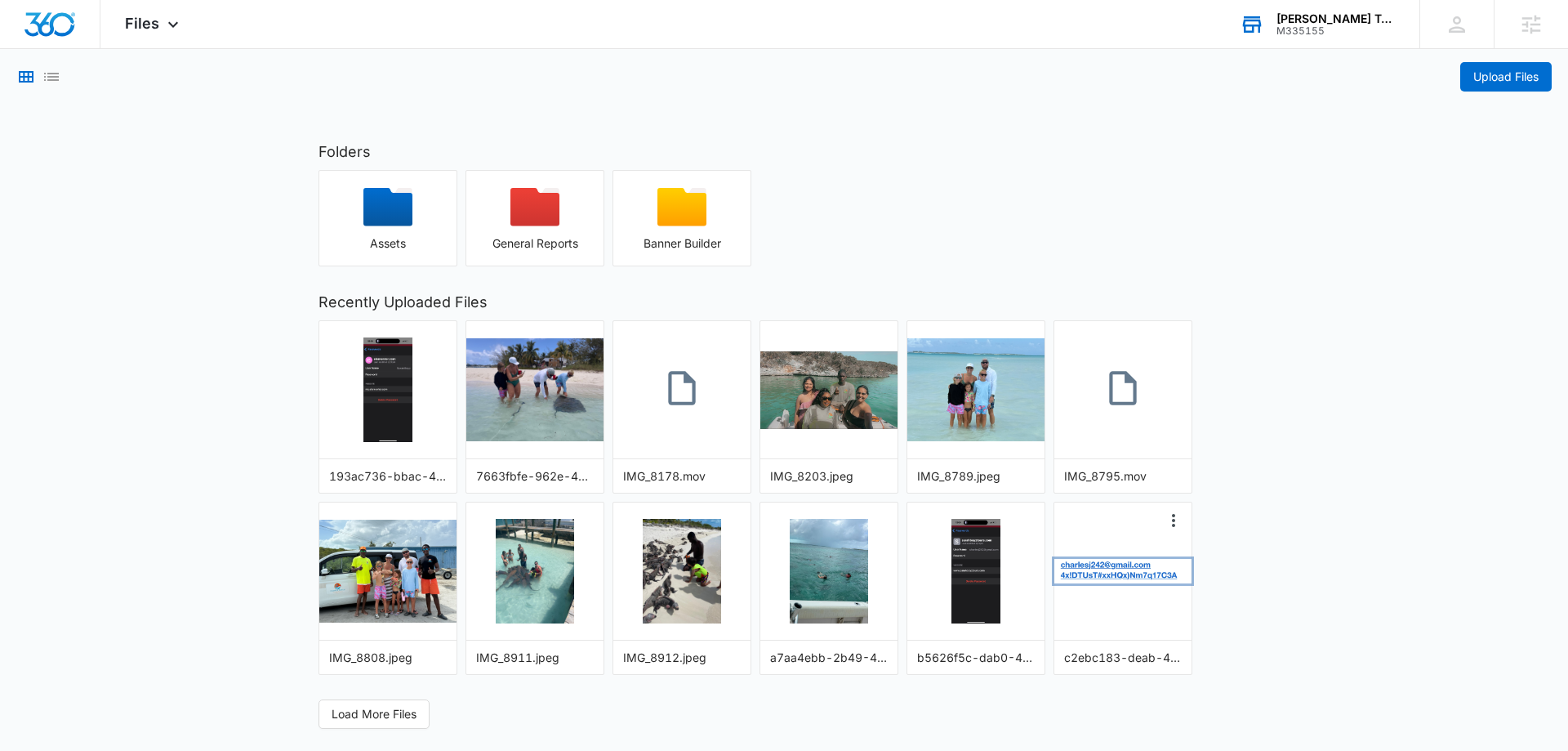
click at [1103, 574] on img "button" at bounding box center [1123, 571] width 137 height 24
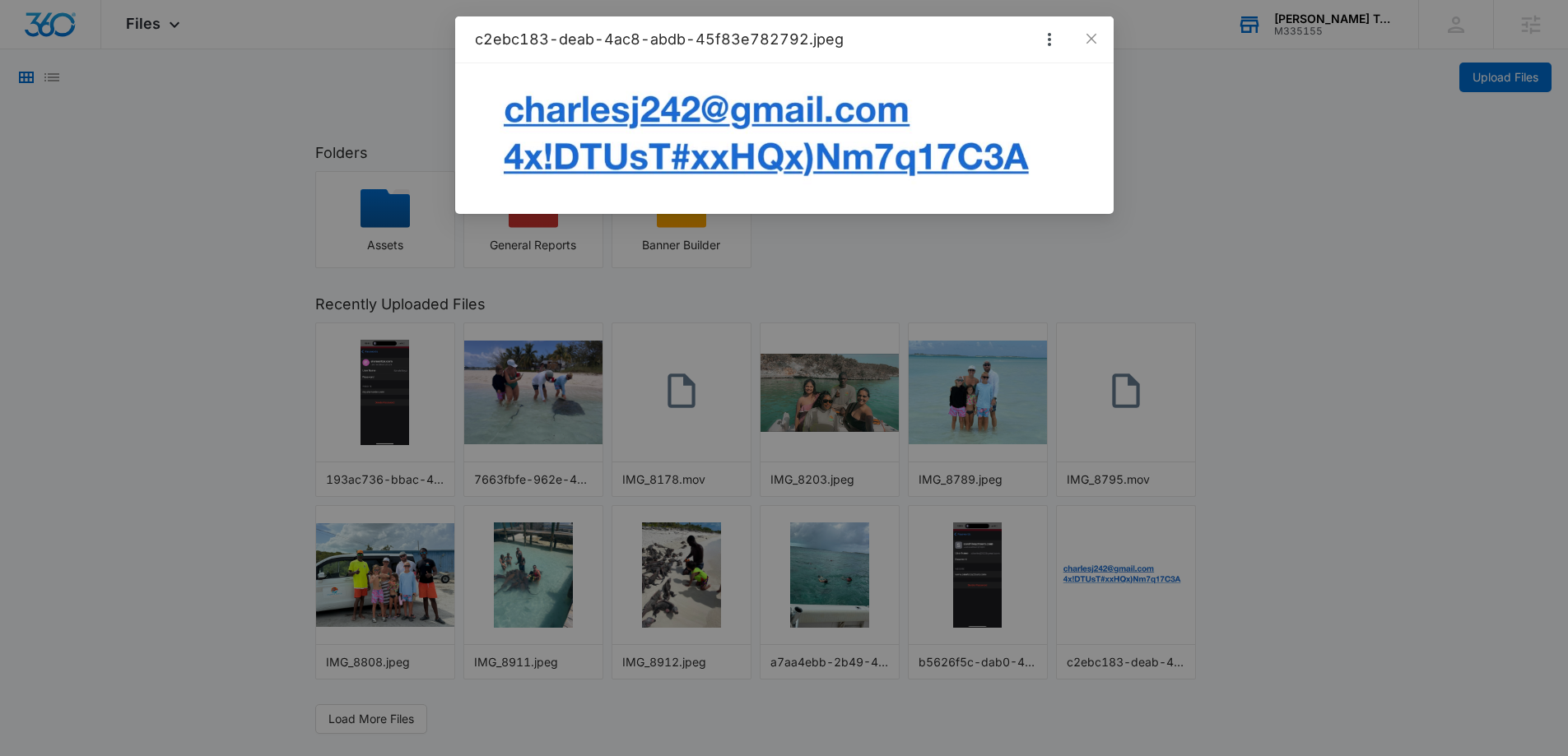
click at [265, 674] on div "c2ebc183-deab-4ac8-abdb-45f83e782792.jpeg" at bounding box center [784, 378] width 1568 height 756
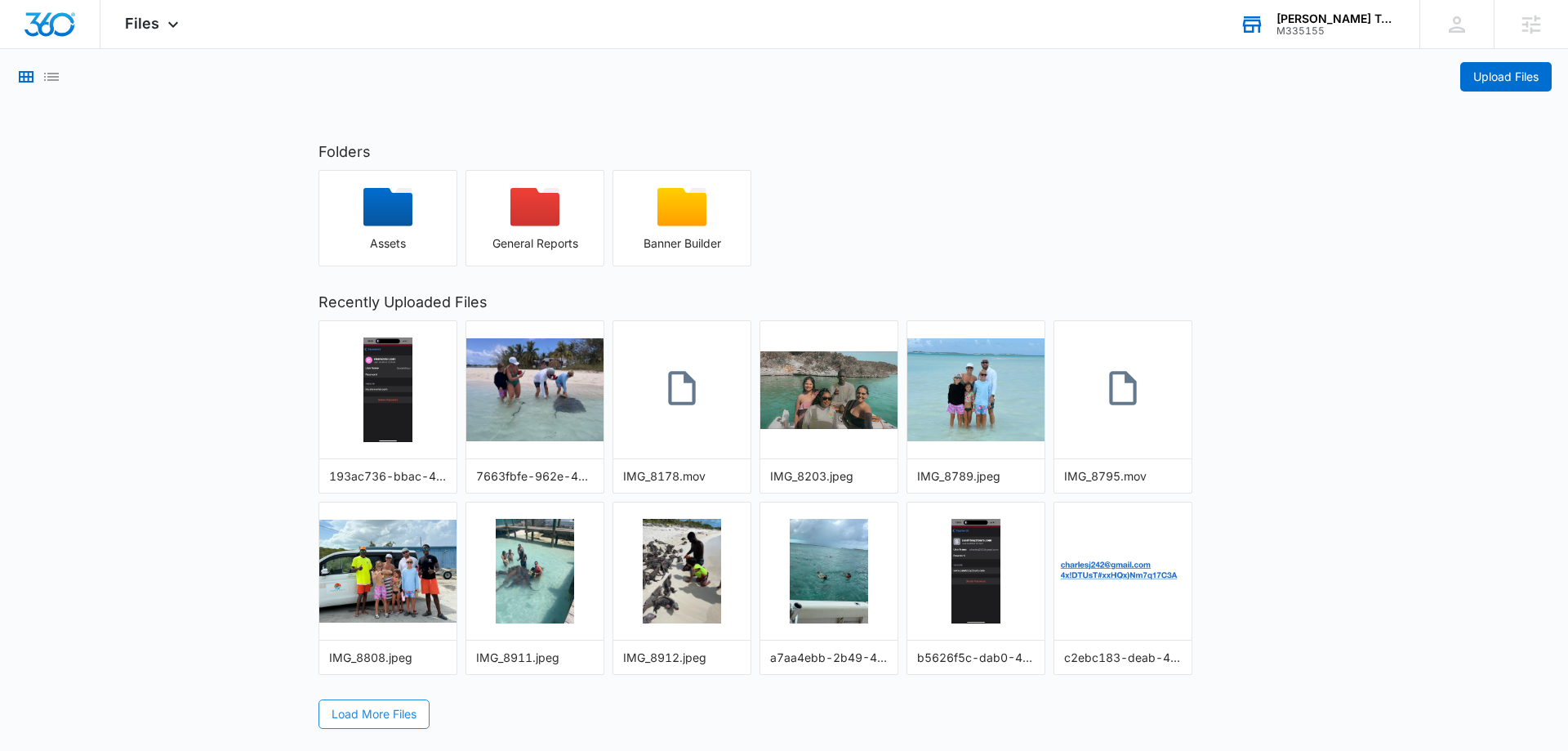
click at [352, 710] on span "Load More Files" at bounding box center [374, 713] width 85 height 18
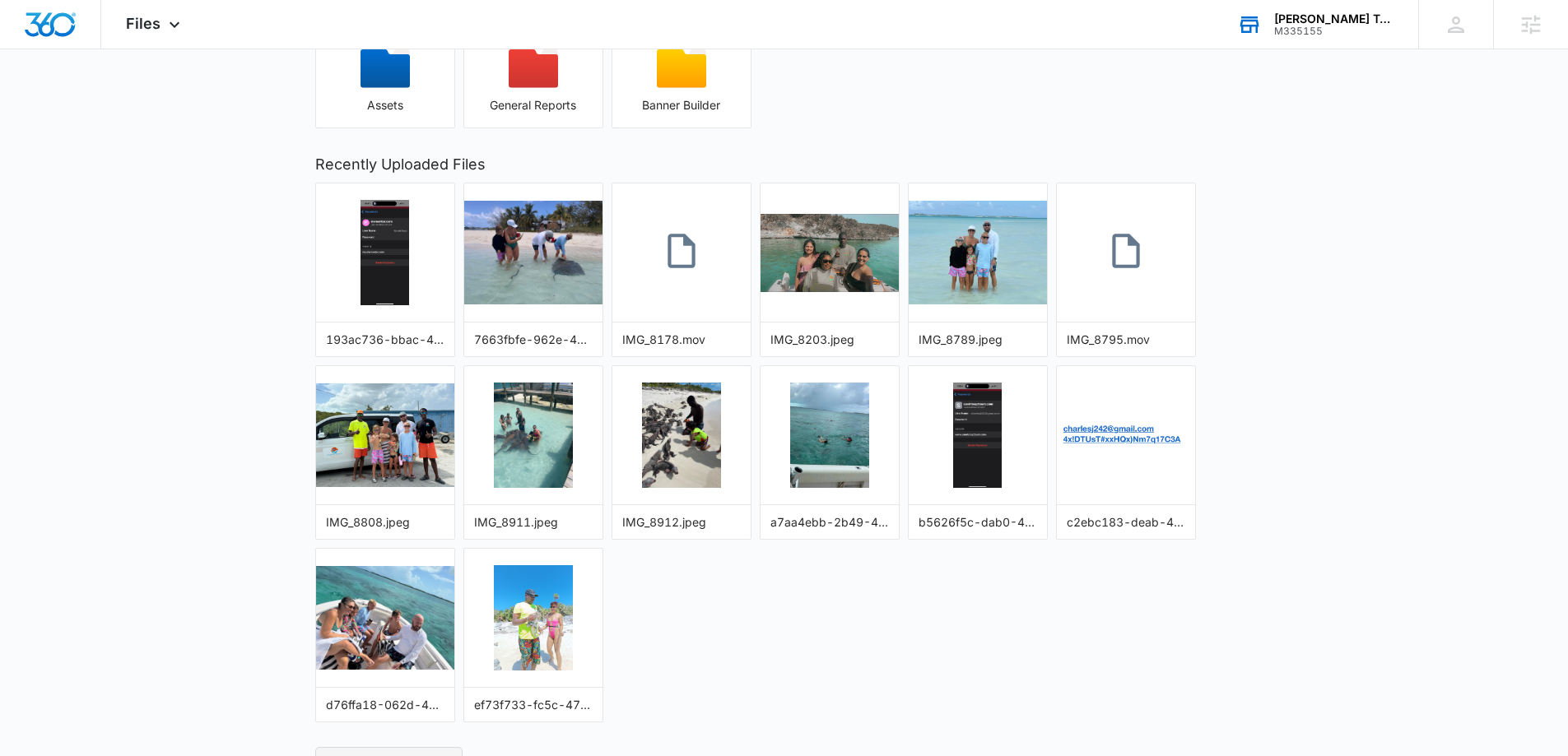
scroll to position [161, 0]
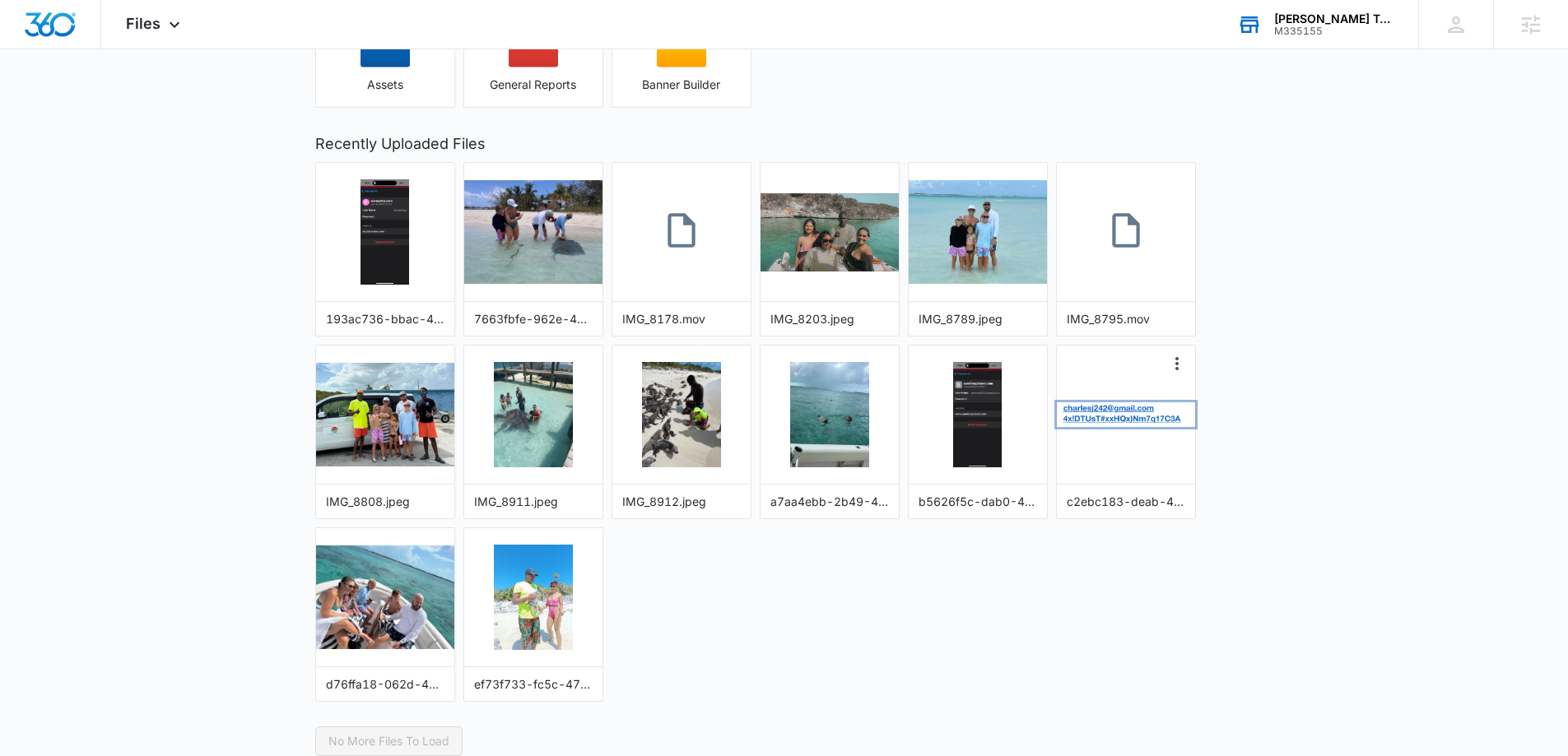
click at [1130, 419] on img "button" at bounding box center [1125, 414] width 138 height 24
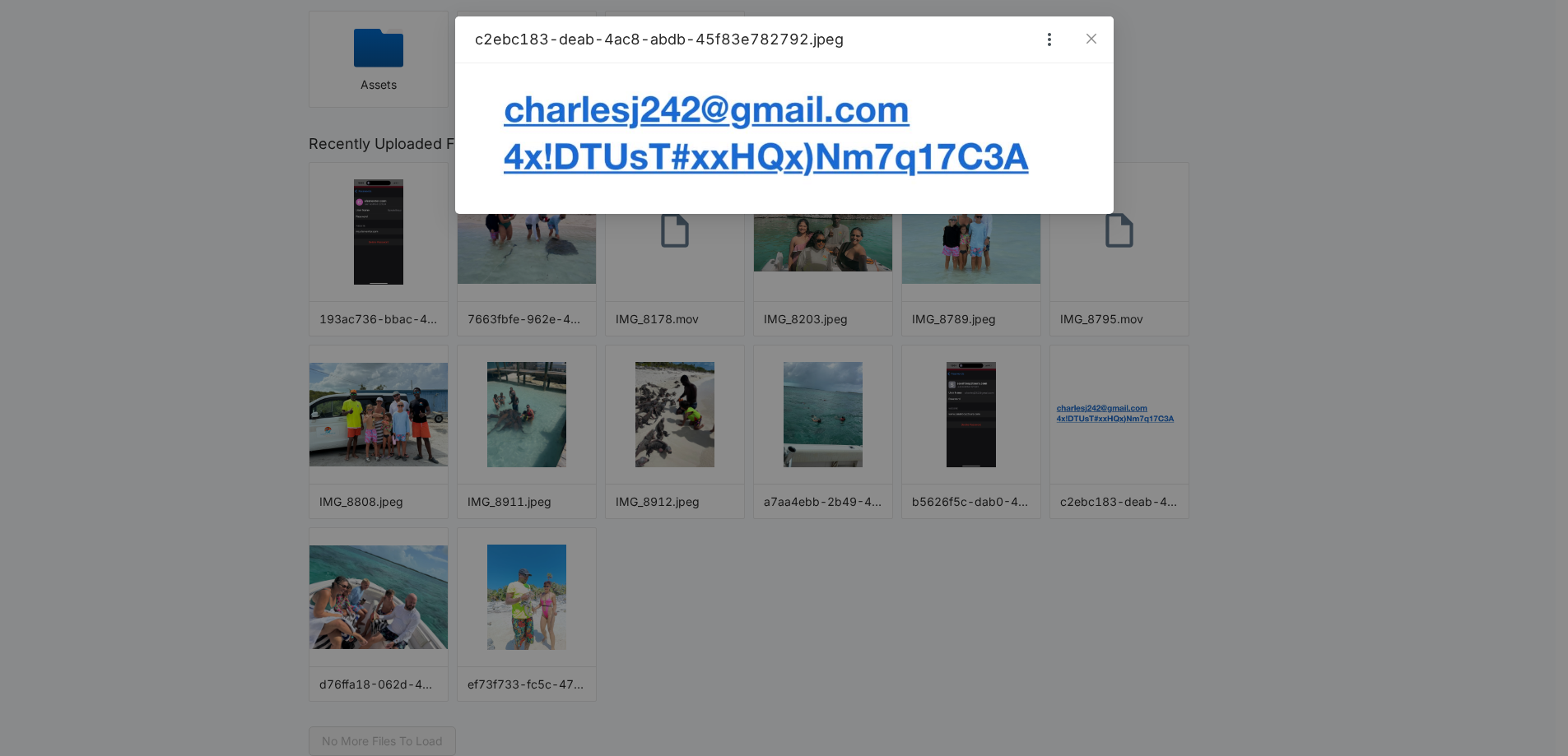
click at [1275, 314] on div "c2ebc183-deab-4ac8-abdb-45f83e782792.jpeg" at bounding box center [784, 378] width 1568 height 756
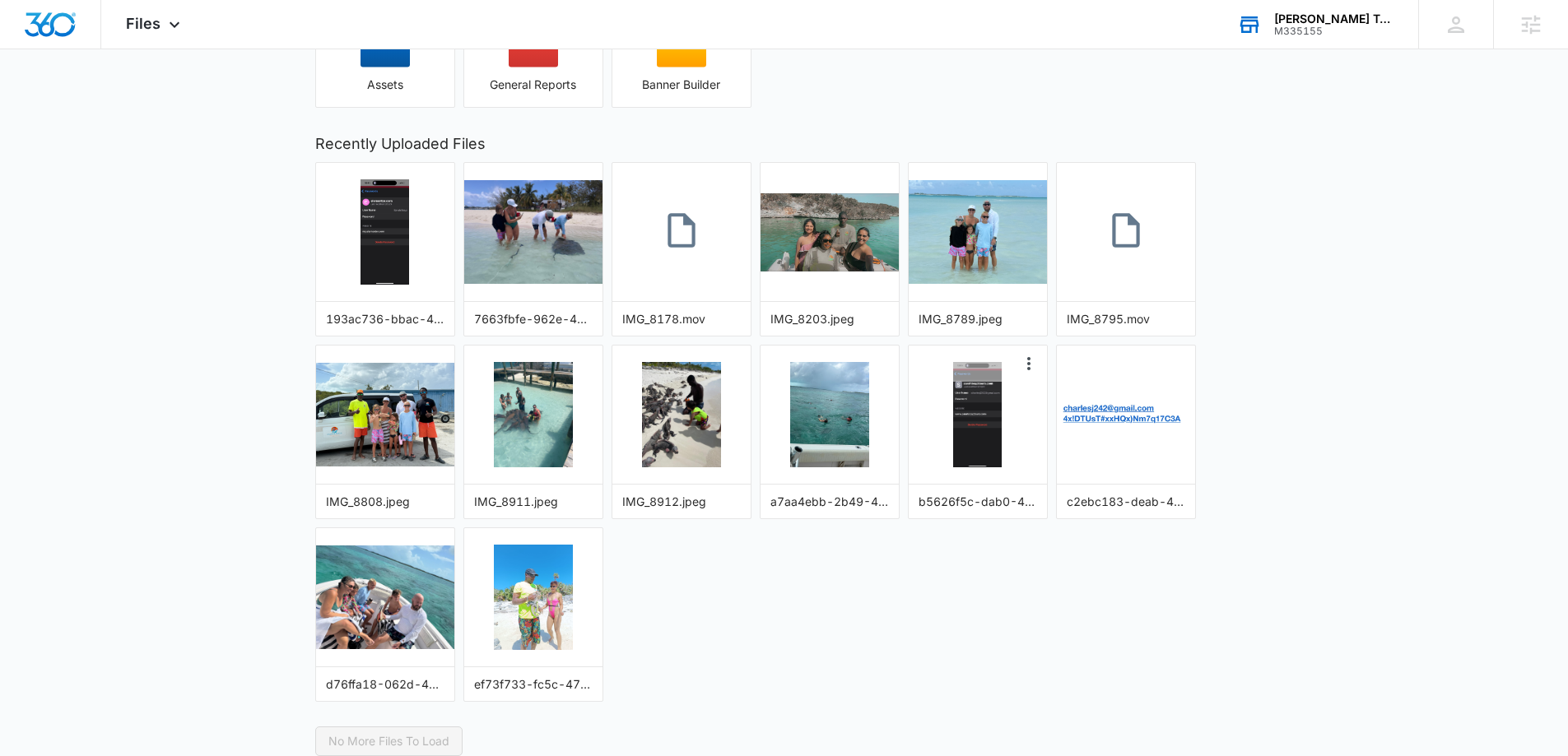
click at [925, 405] on div at bounding box center [978, 414] width 138 height 138
click at [968, 408] on img "button" at bounding box center [977, 414] width 49 height 105
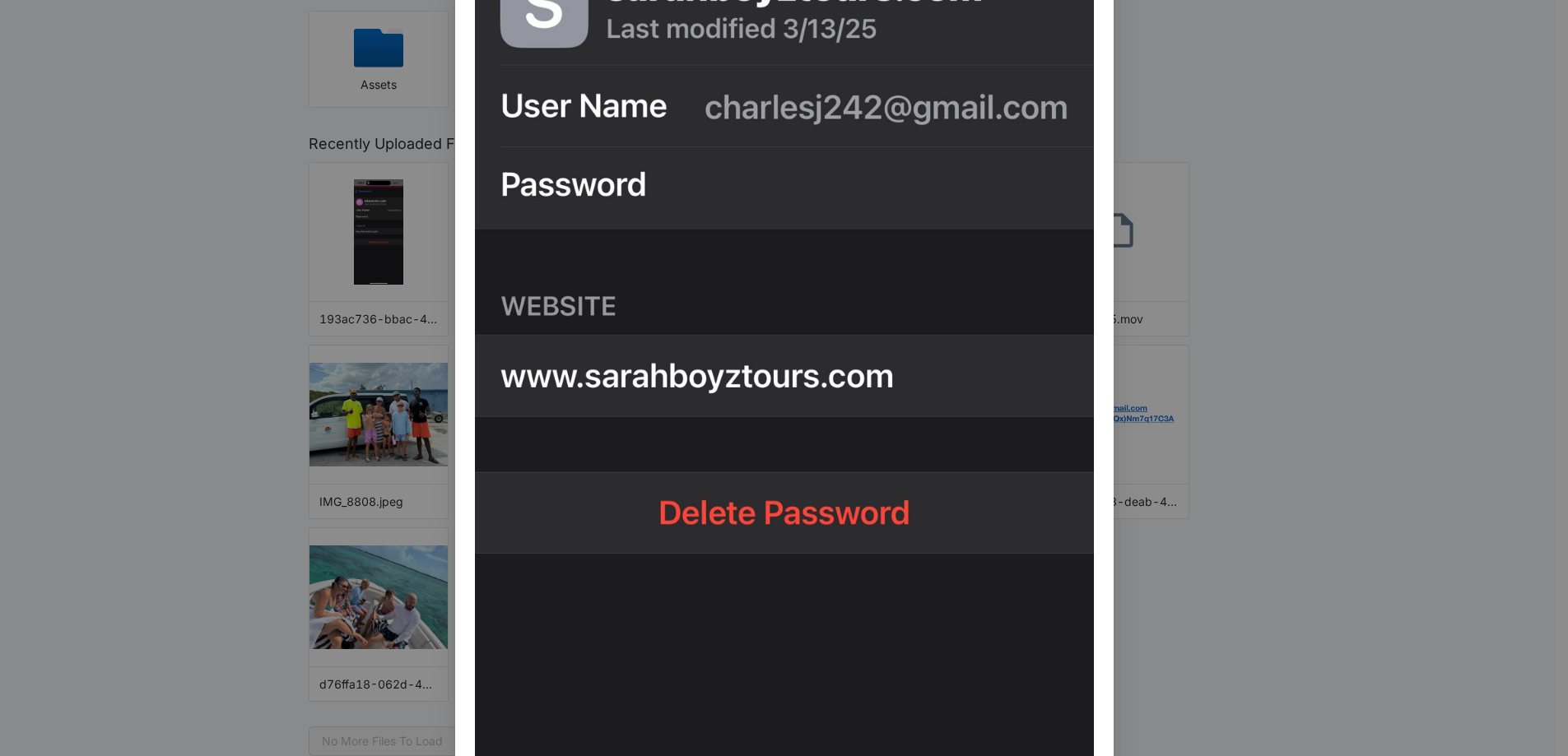
scroll to position [412, 0]
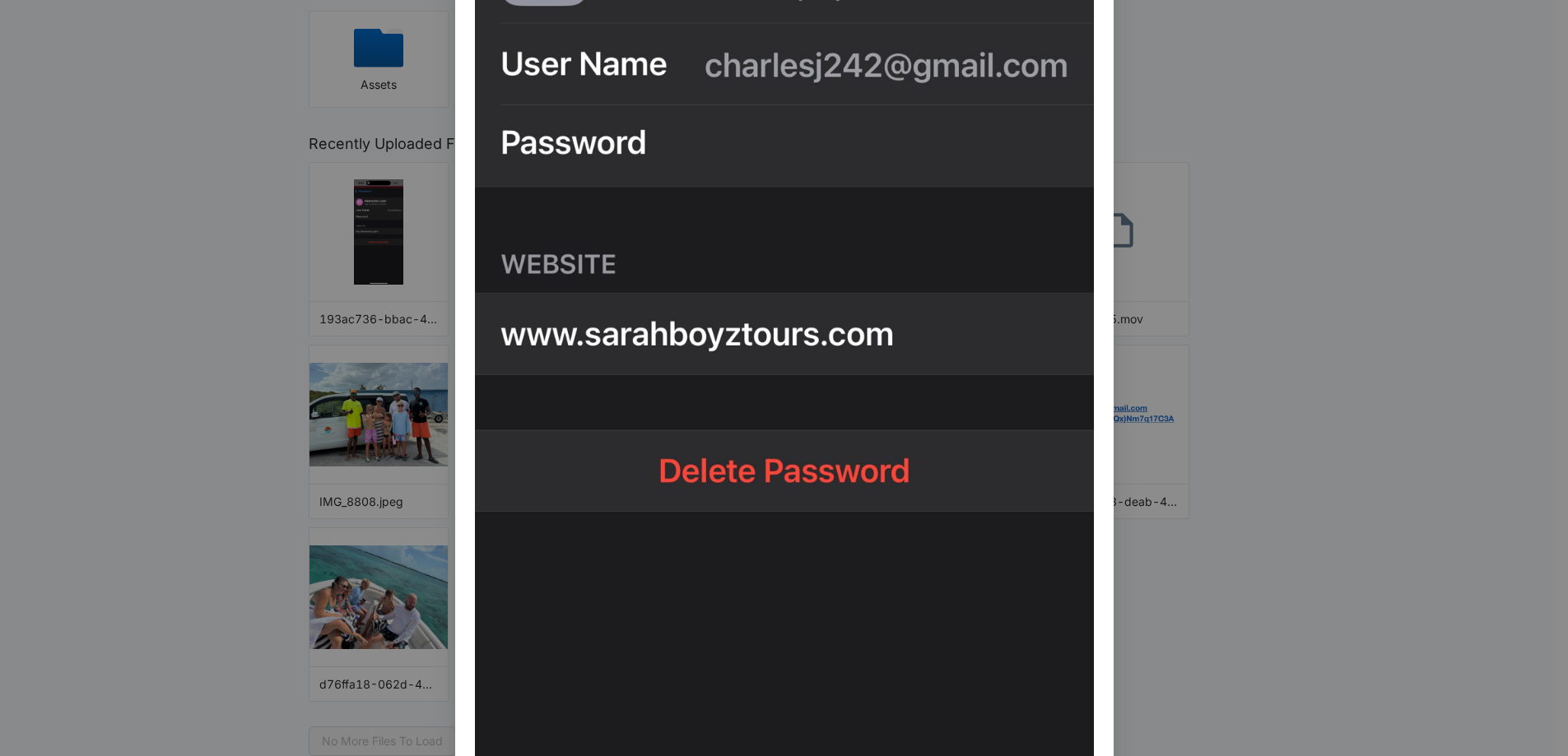
click at [1264, 356] on div "b5626f5c-dab0-4fa8-a363-8f01a5cc334f.jpeg" at bounding box center [784, 378] width 1568 height 756
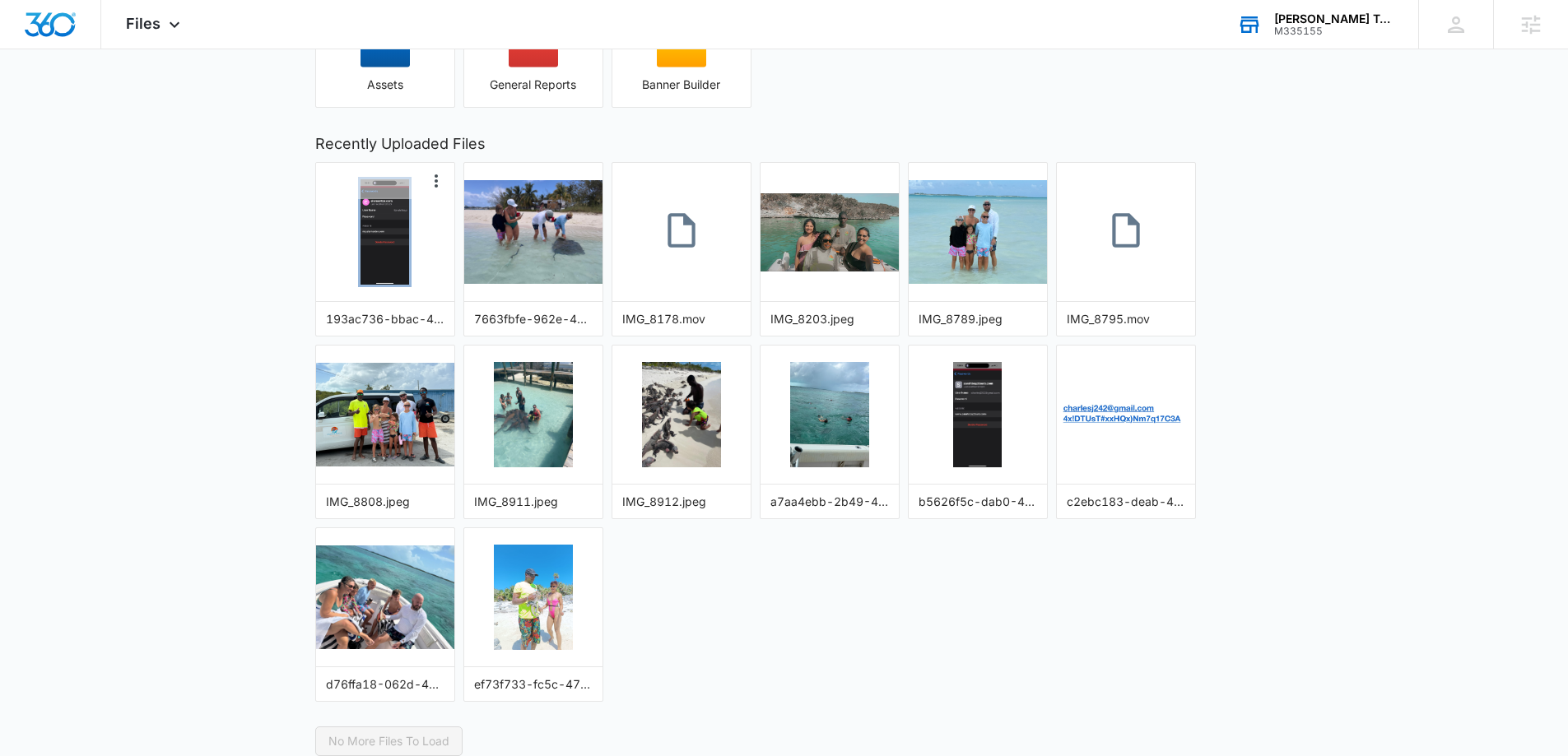
click at [371, 236] on img "button" at bounding box center [385, 231] width 49 height 105
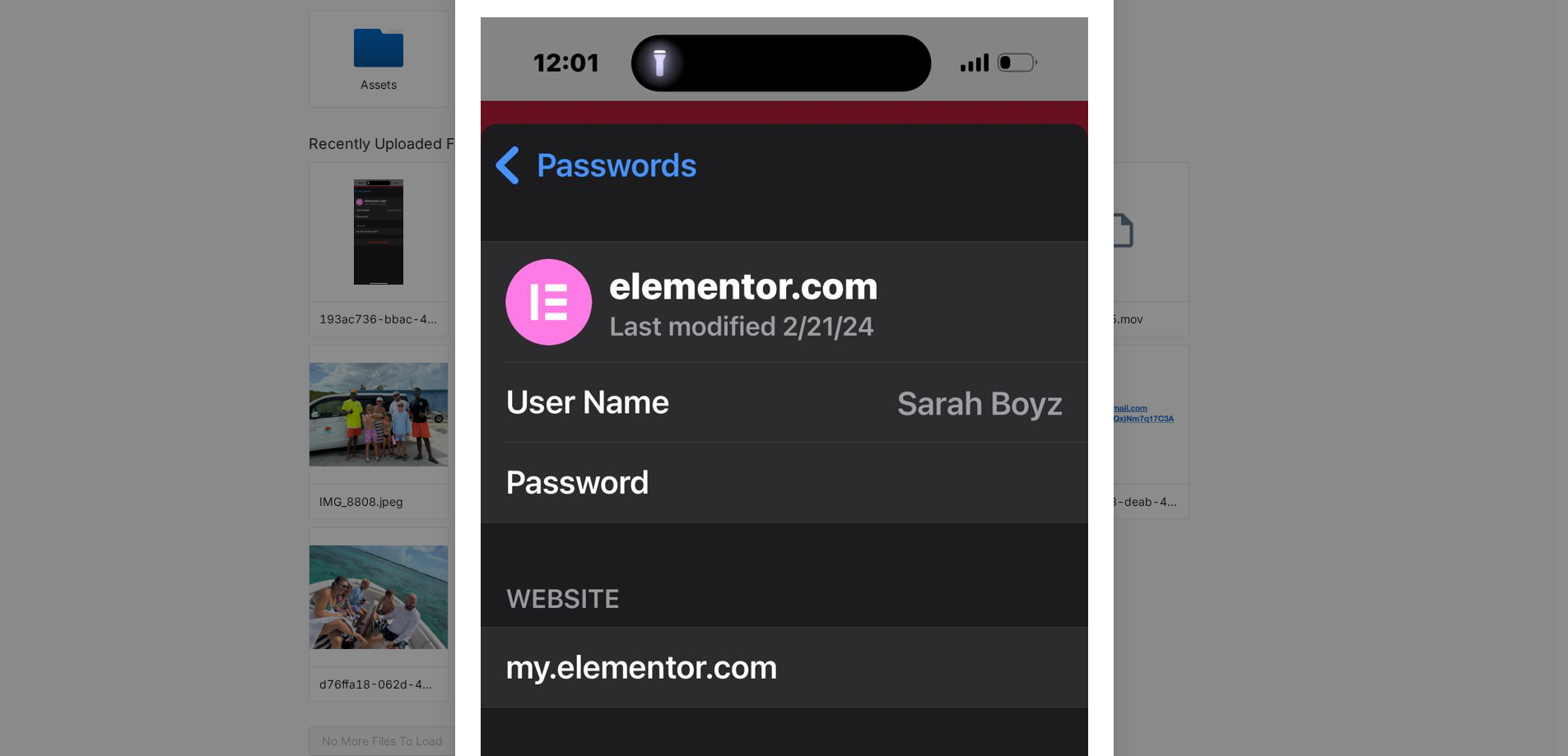
scroll to position [246, 0]
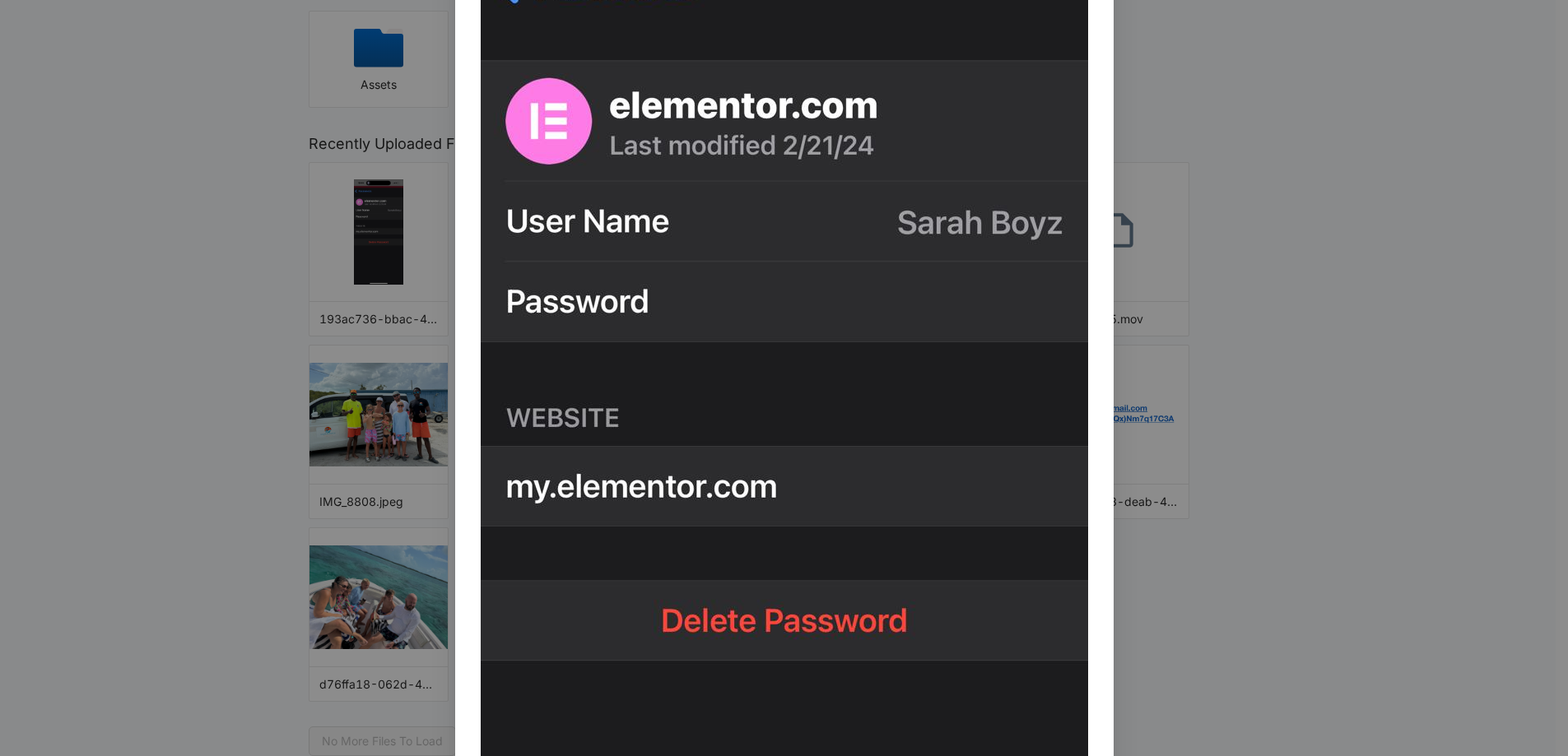
click at [1292, 455] on div "193ac736-bbac-4779-b81f-a541cd4dc214.jpeg" at bounding box center [784, 378] width 1568 height 756
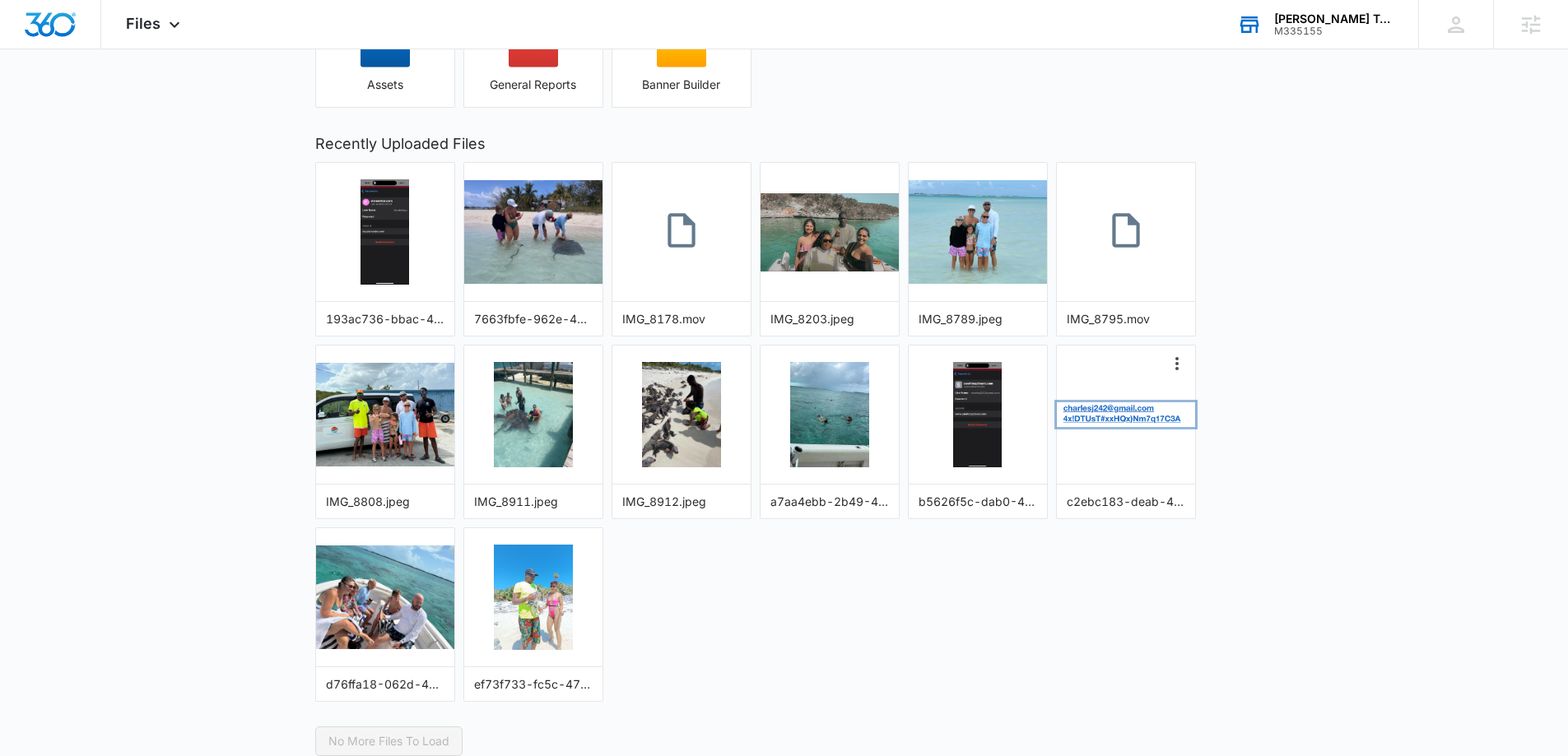
click at [1114, 406] on img "button" at bounding box center [1125, 414] width 138 height 24
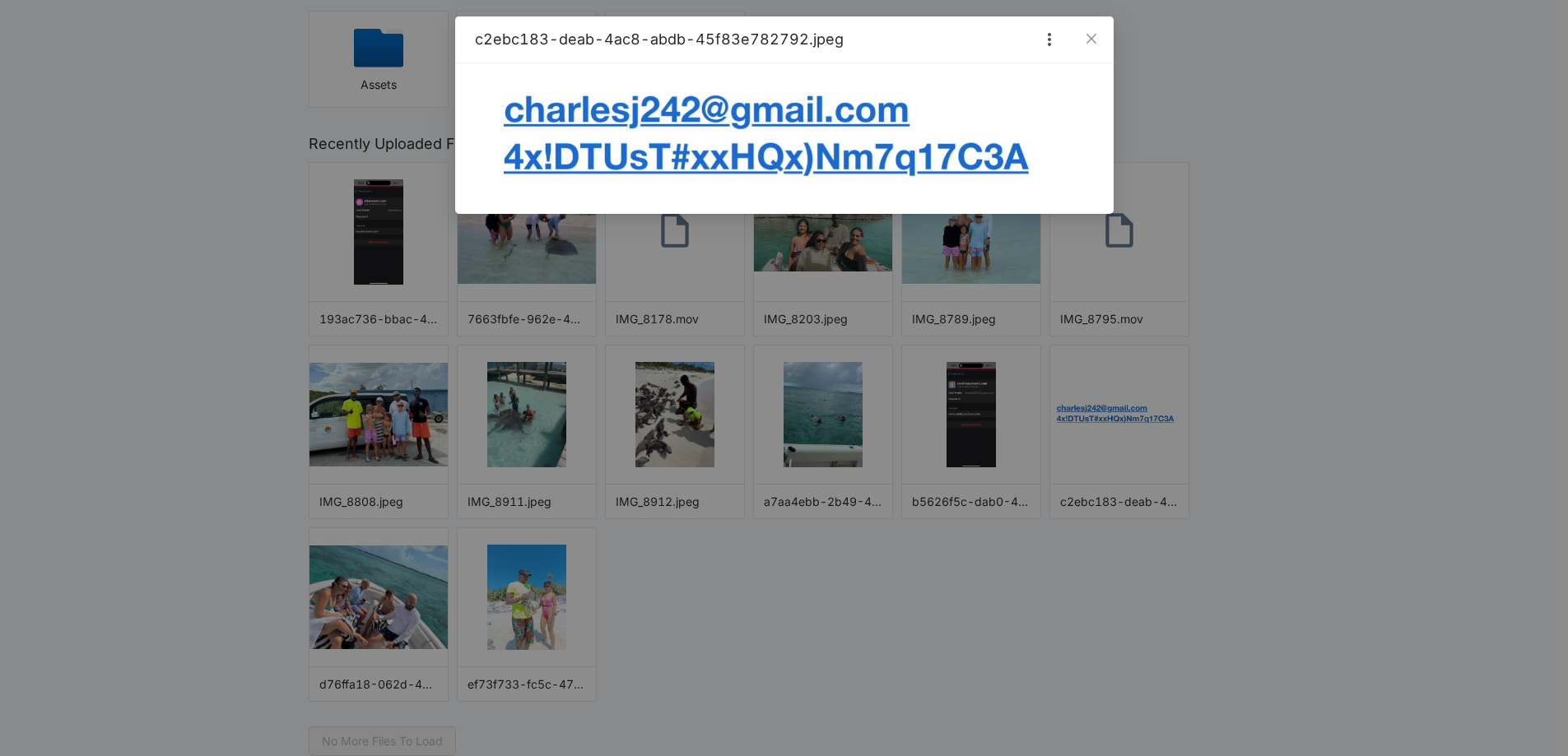
click at [1300, 410] on div "c2ebc183-deab-4ac8-abdb-45f83e782792.jpeg" at bounding box center [784, 378] width 1568 height 756
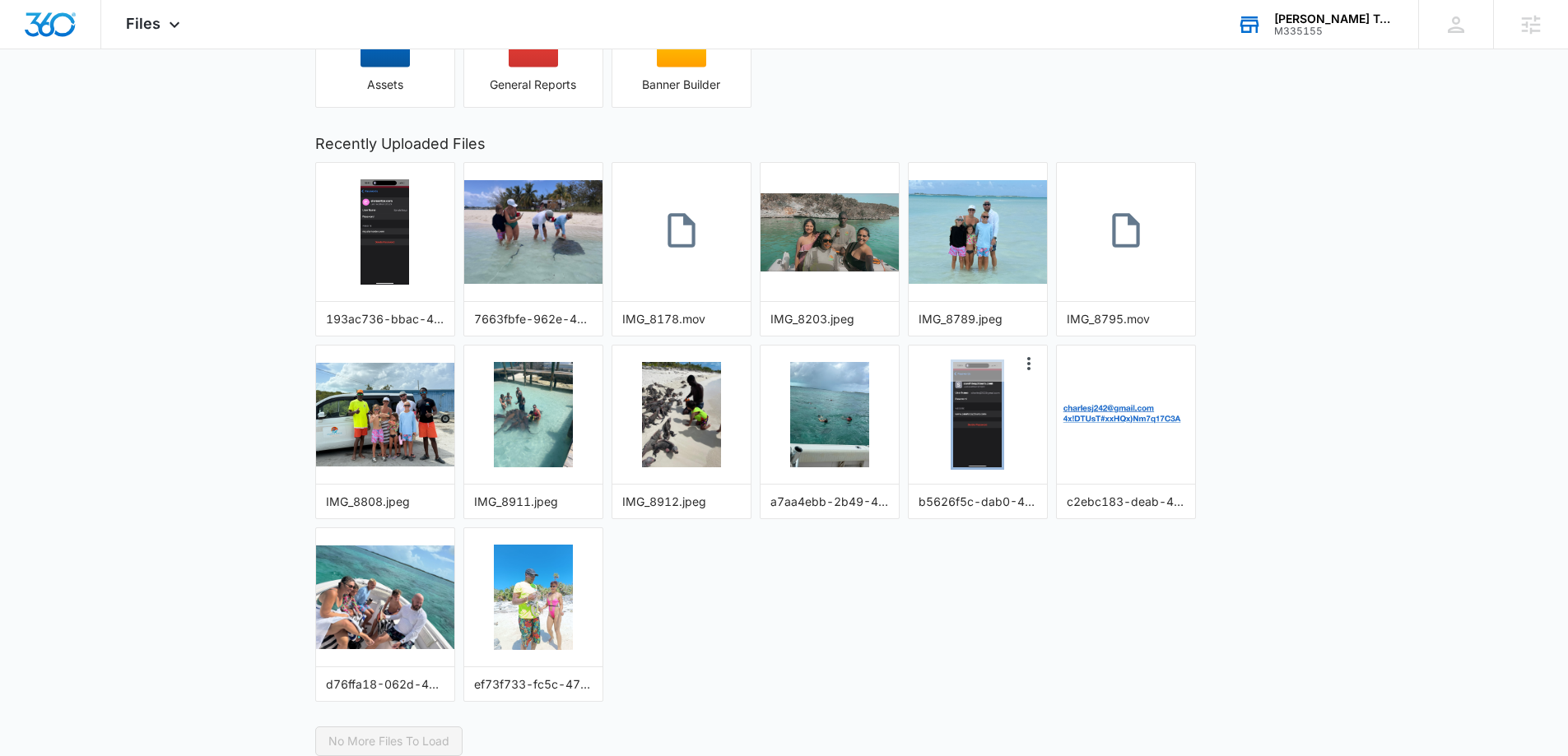
click at [969, 426] on img "button" at bounding box center [977, 414] width 49 height 105
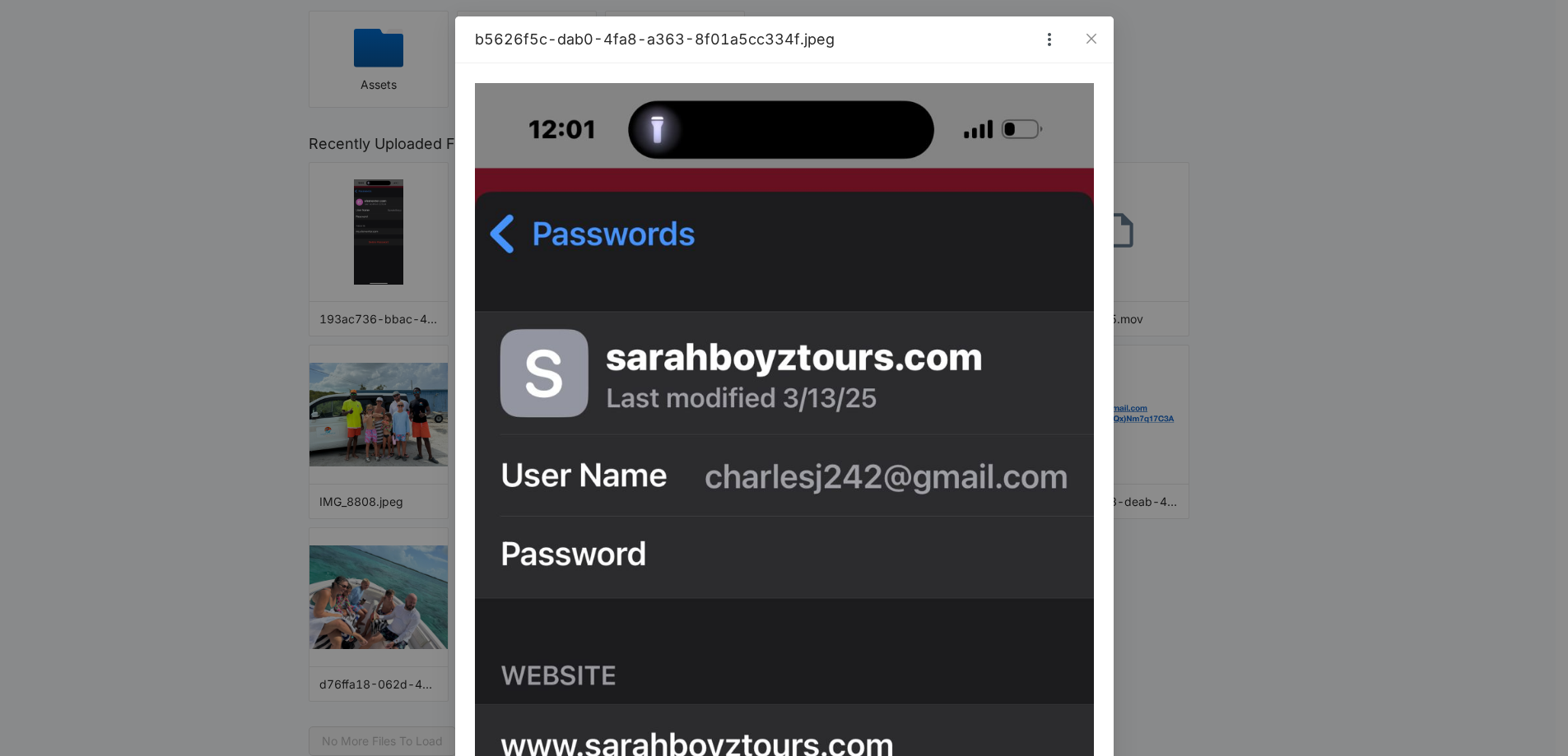
drag, startPoint x: 1289, startPoint y: 415, endPoint x: 1278, endPoint y: 415, distance: 11.0
click at [1280, 415] on div "b5626f5c-dab0-4fa8-a363-8f01a5cc334f.jpeg" at bounding box center [784, 378] width 1568 height 756
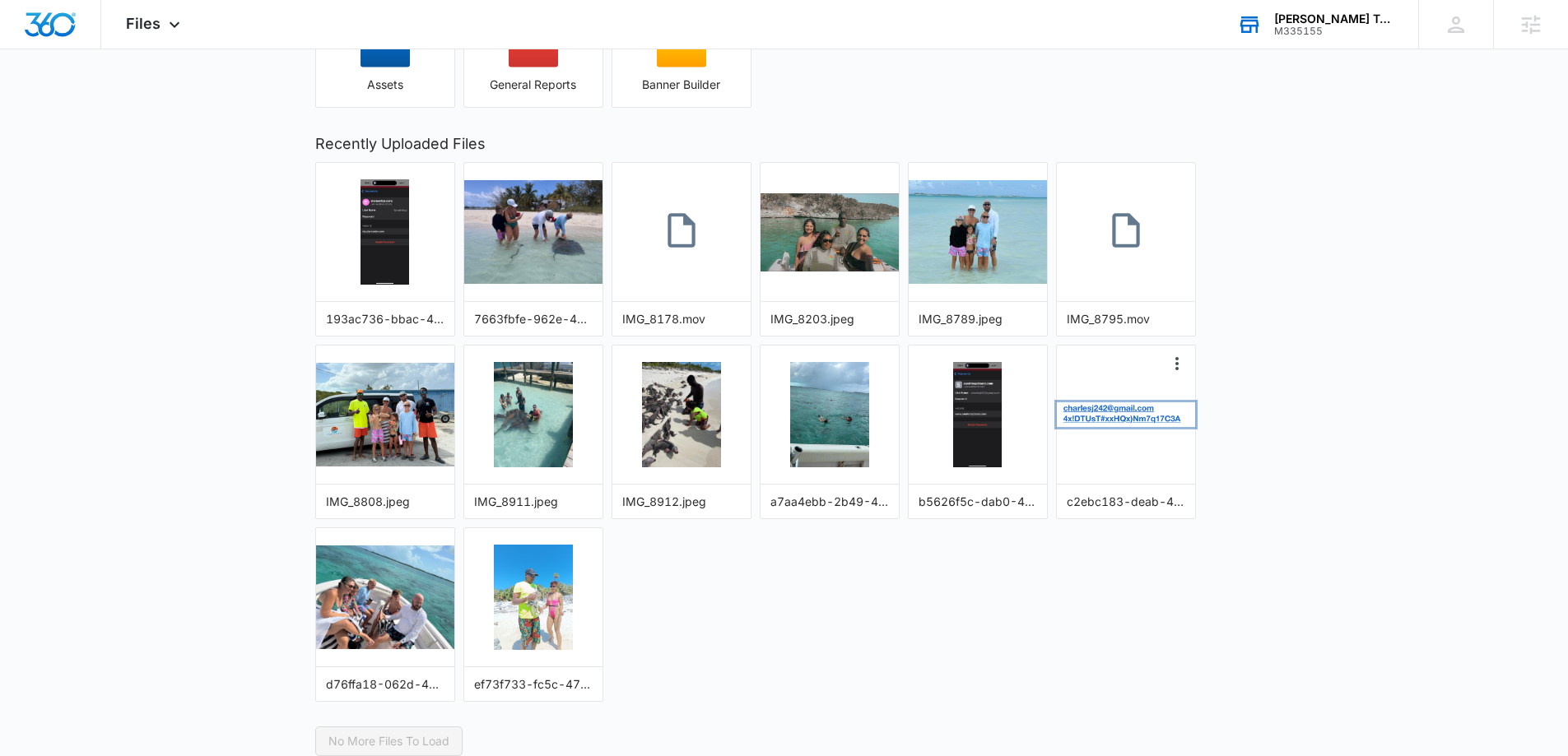
click at [1108, 412] on img "button" at bounding box center [1125, 414] width 138 height 24
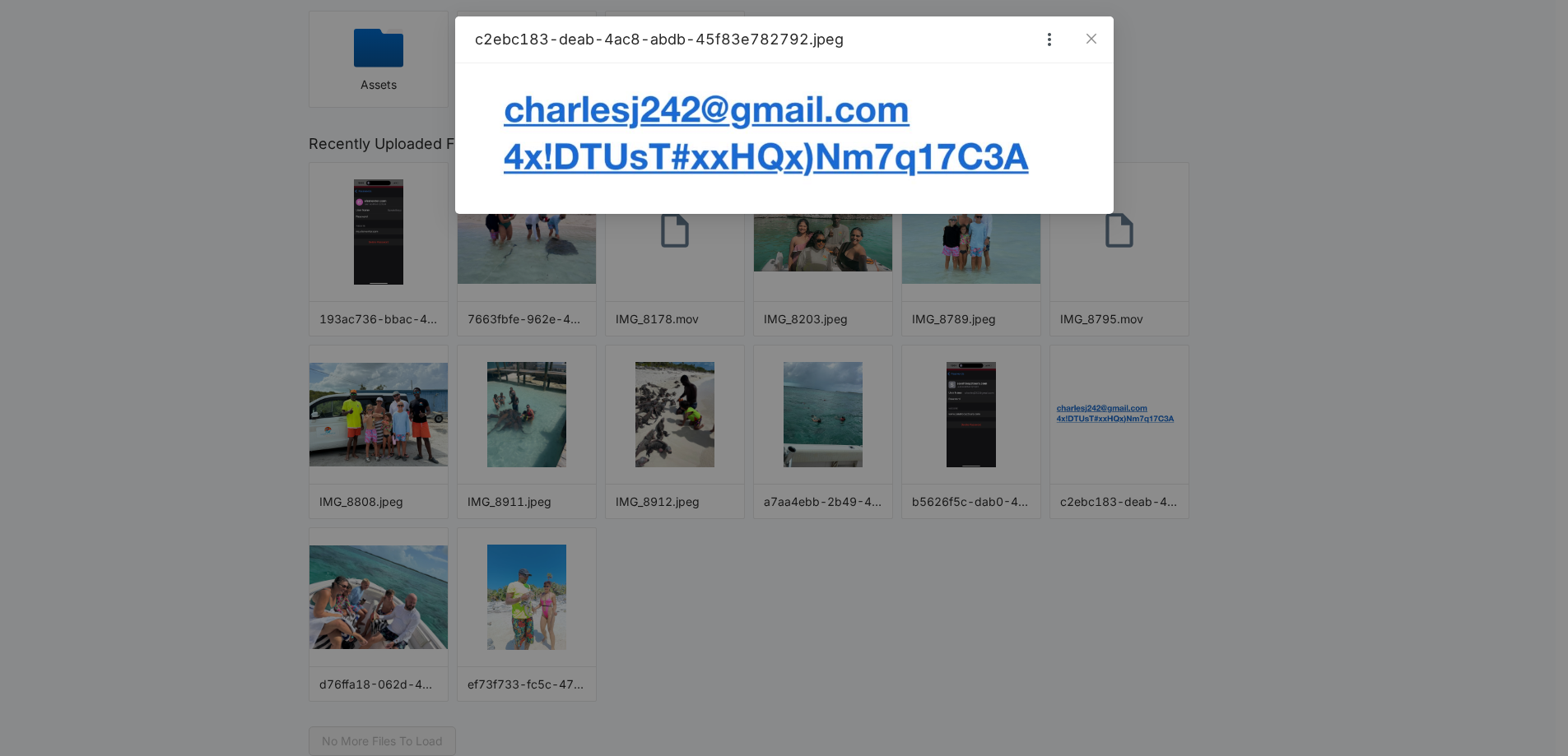
click at [394, 253] on div "c2ebc183-deab-4ac8-abdb-45f83e782792.jpeg" at bounding box center [784, 378] width 1568 height 756
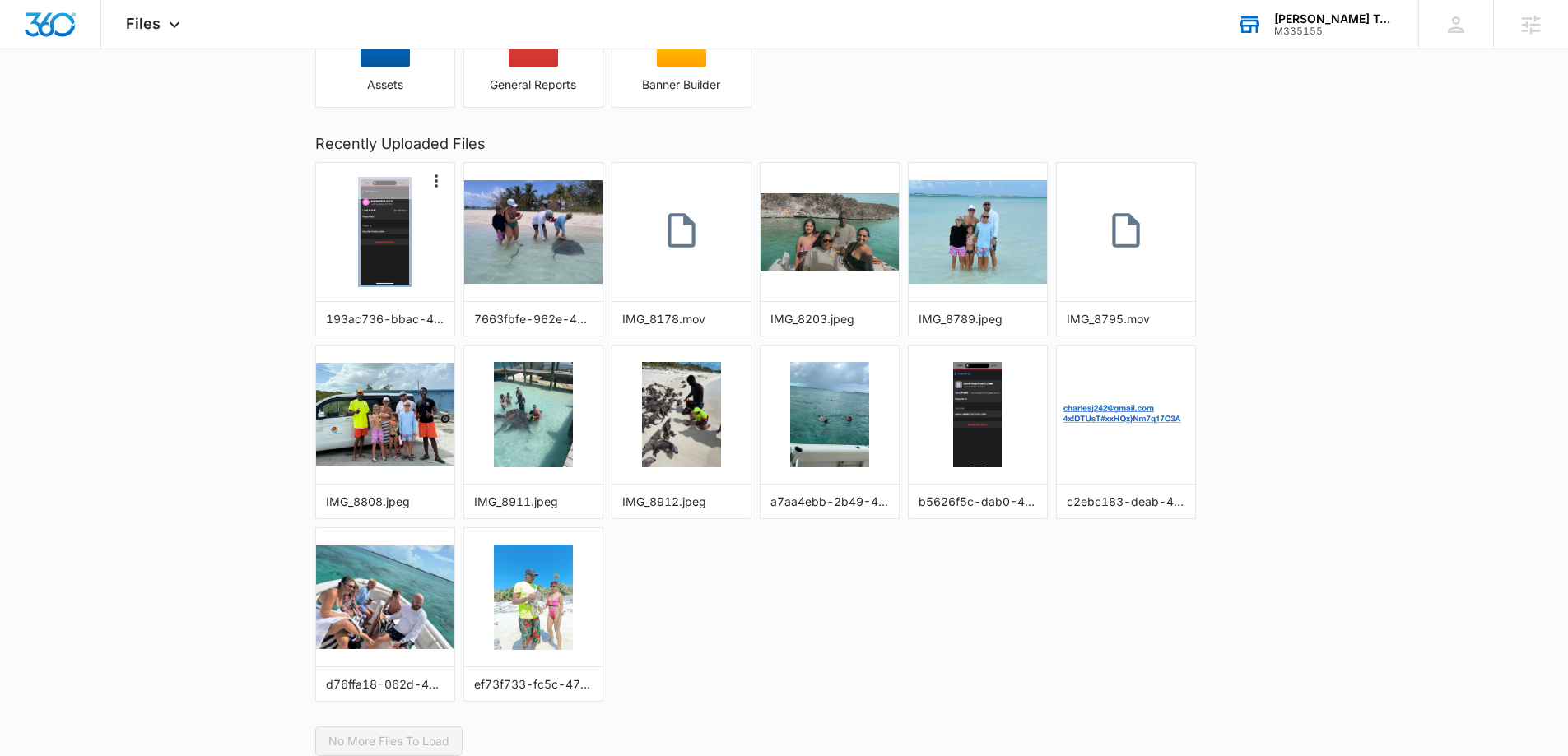
click at [380, 243] on img "button" at bounding box center [385, 231] width 49 height 105
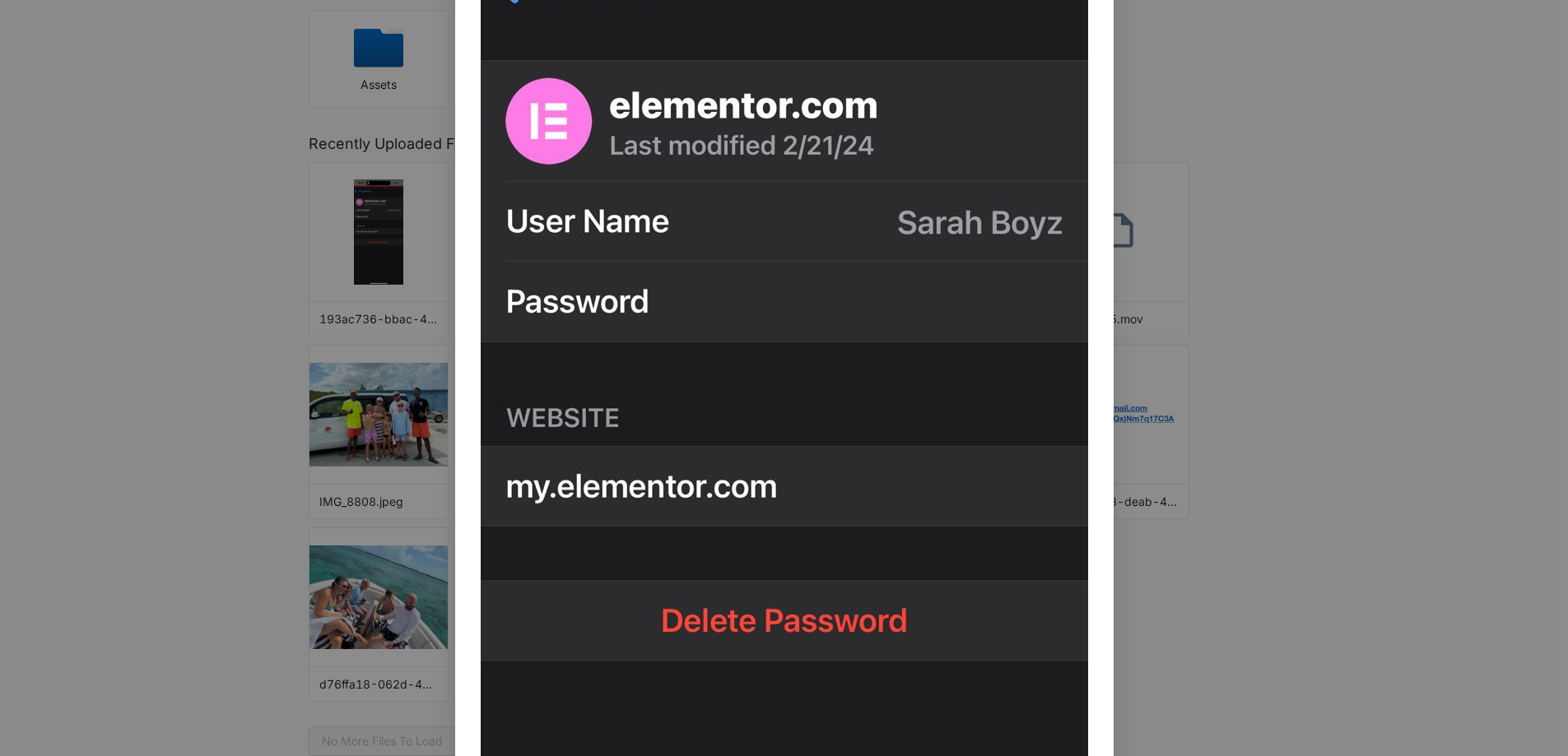
click at [1194, 357] on div "193ac736-bbac-4779-b81f-a541cd4dc214.jpeg" at bounding box center [784, 378] width 1568 height 756
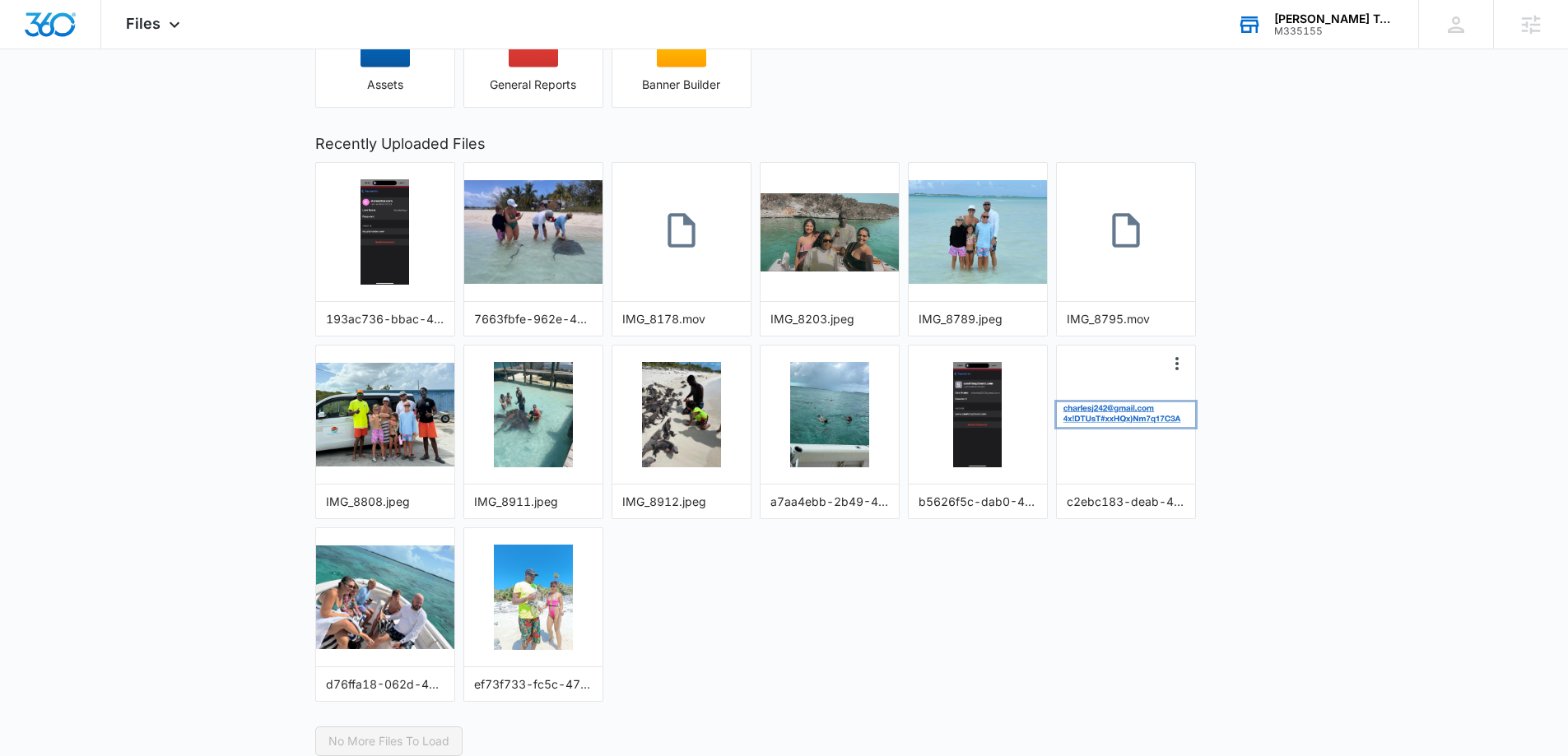
click at [1088, 426] on img "button" at bounding box center [1125, 414] width 138 height 24
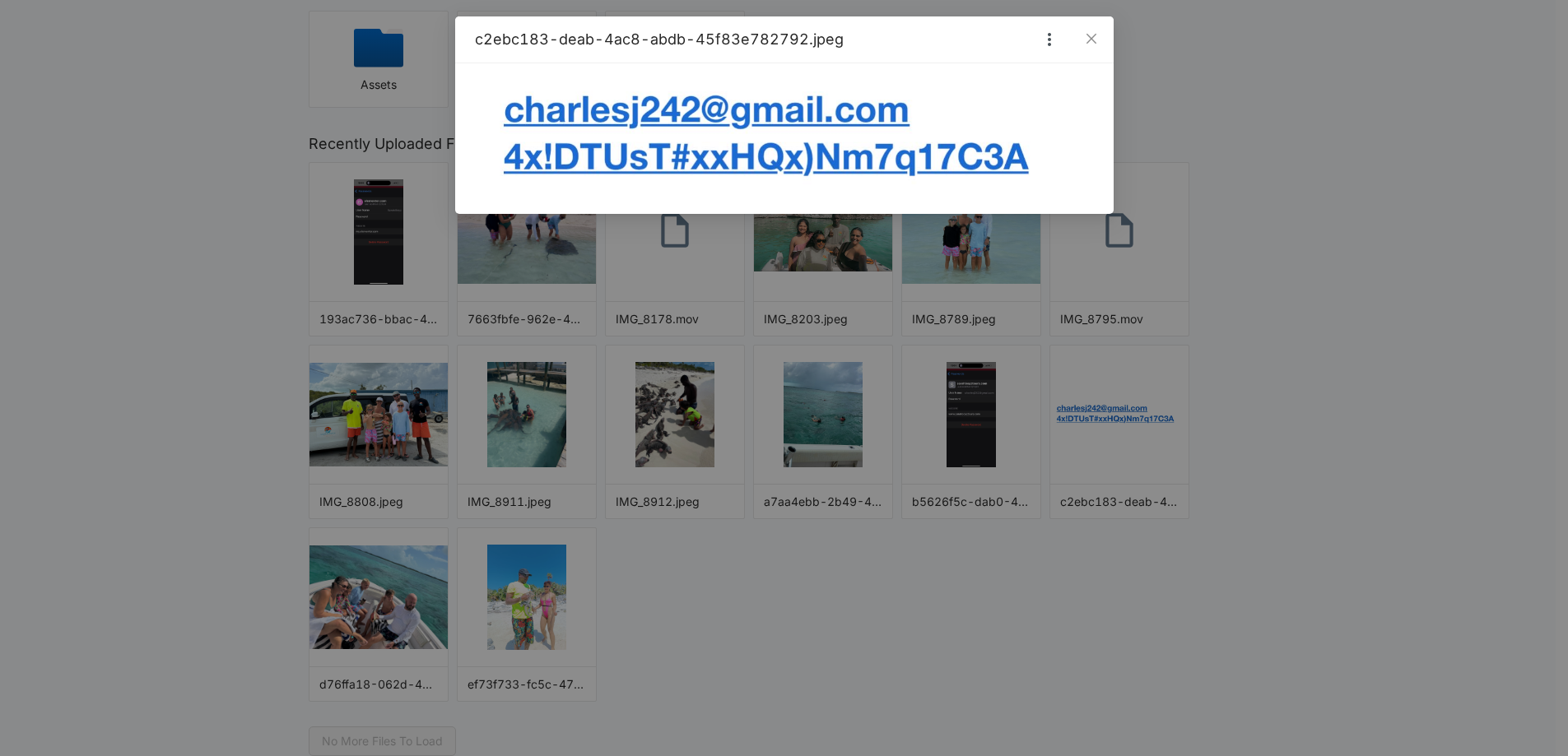
click at [1194, 462] on div "c2ebc183-deab-4ac8-abdb-45f83e782792.jpeg" at bounding box center [784, 378] width 1568 height 756
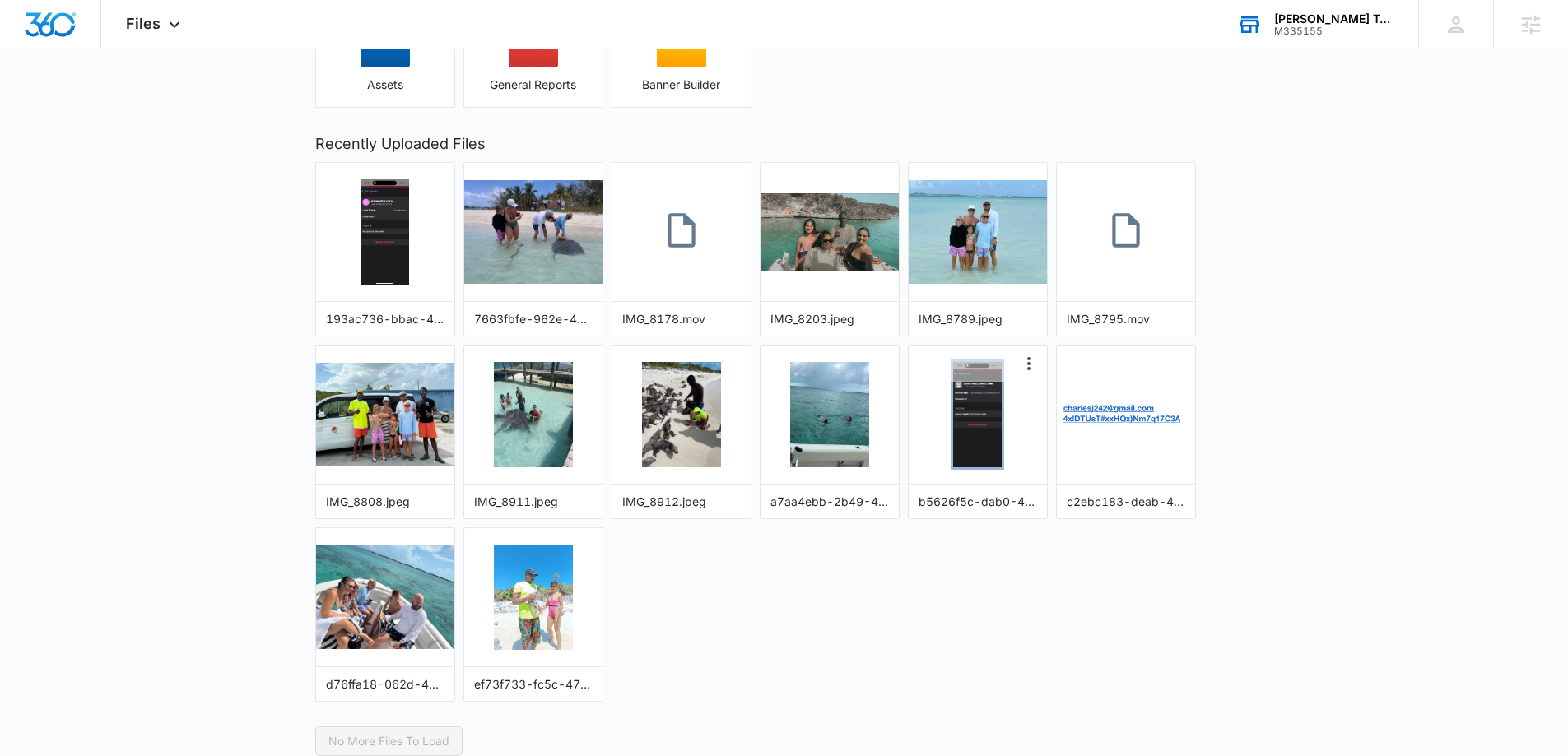
click at [976, 418] on img "button" at bounding box center [977, 414] width 49 height 105
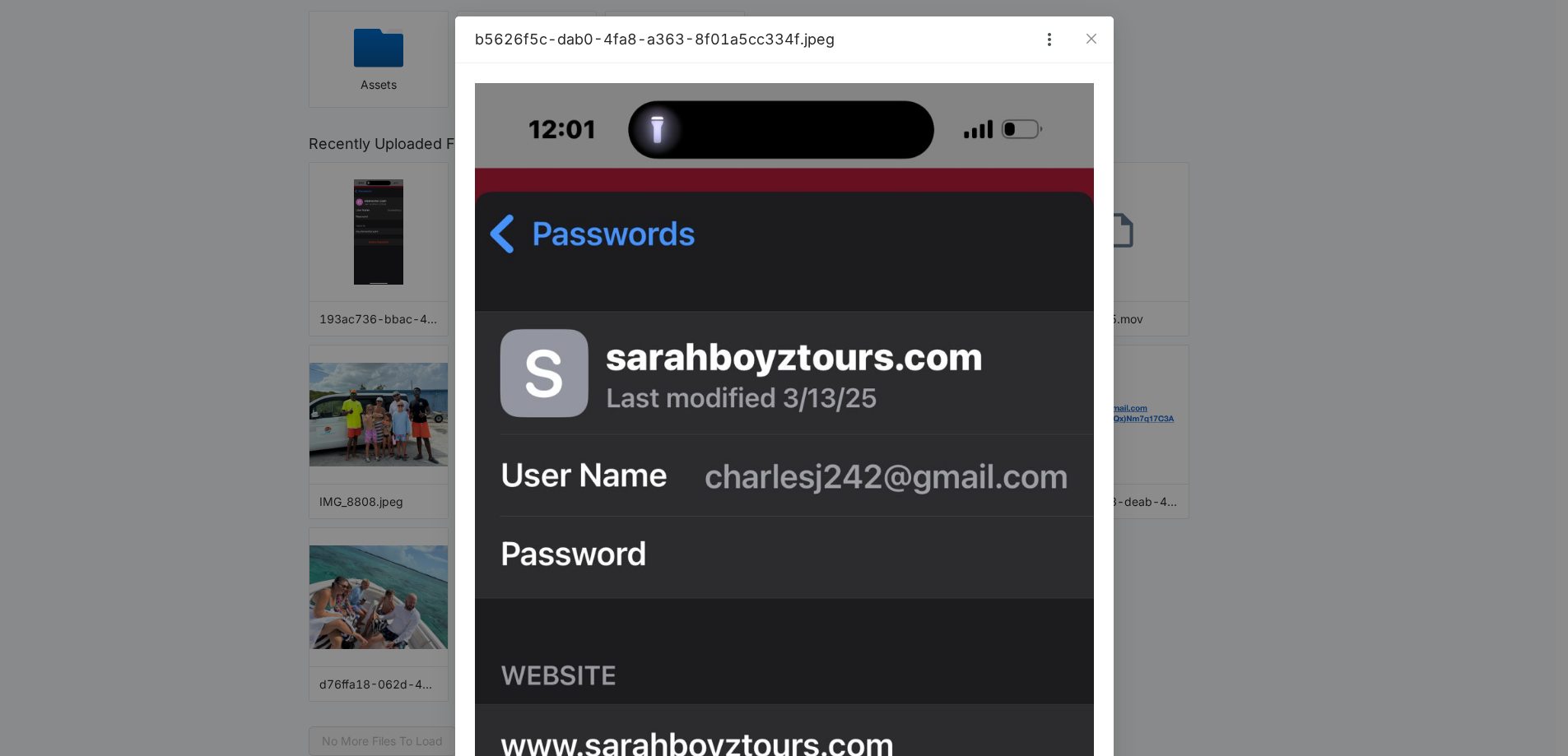
click at [1241, 477] on div "b5626f5c-dab0-4fa8-a363-8f01a5cc334f.jpeg" at bounding box center [784, 378] width 1568 height 756
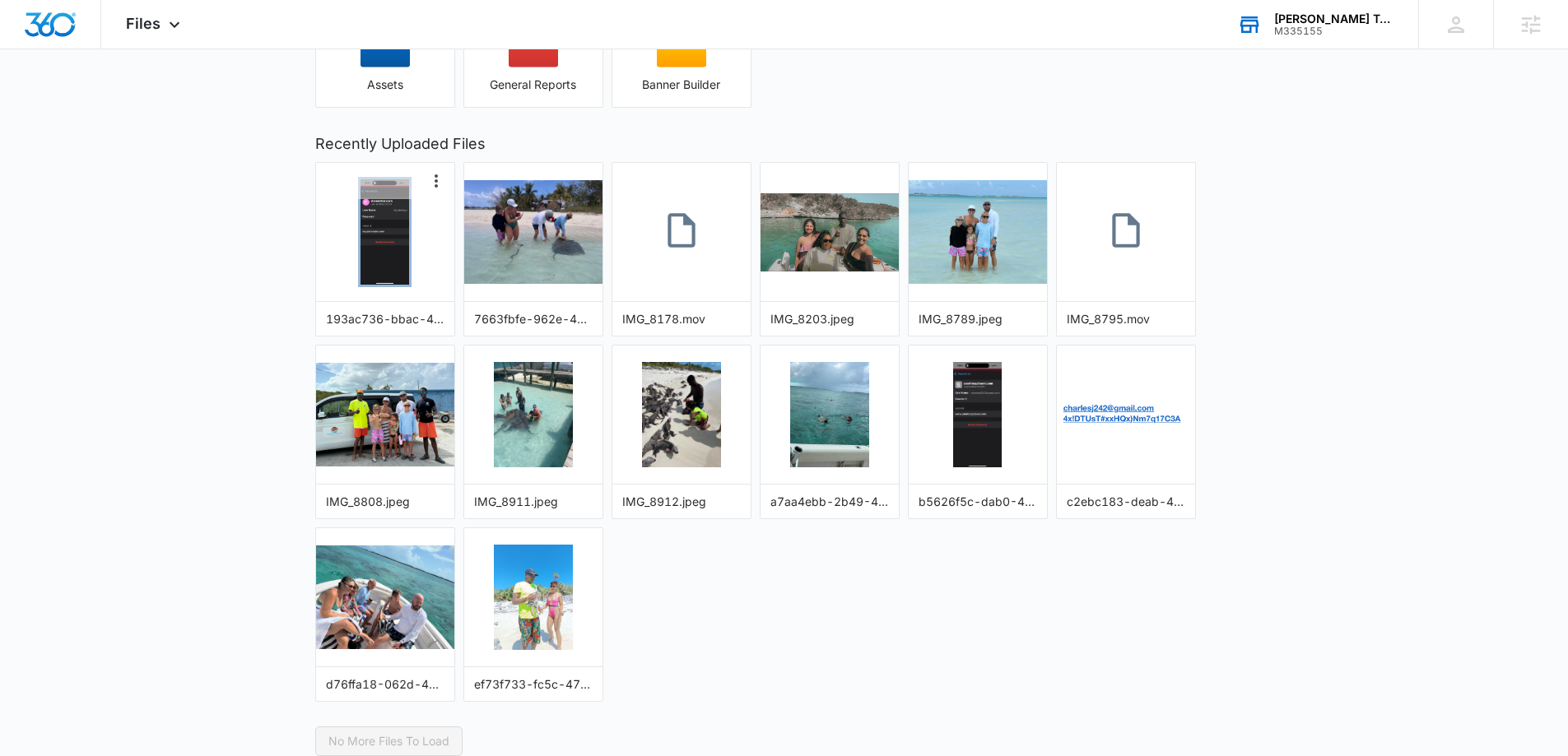
click at [385, 227] on img "button" at bounding box center [385, 231] width 49 height 105
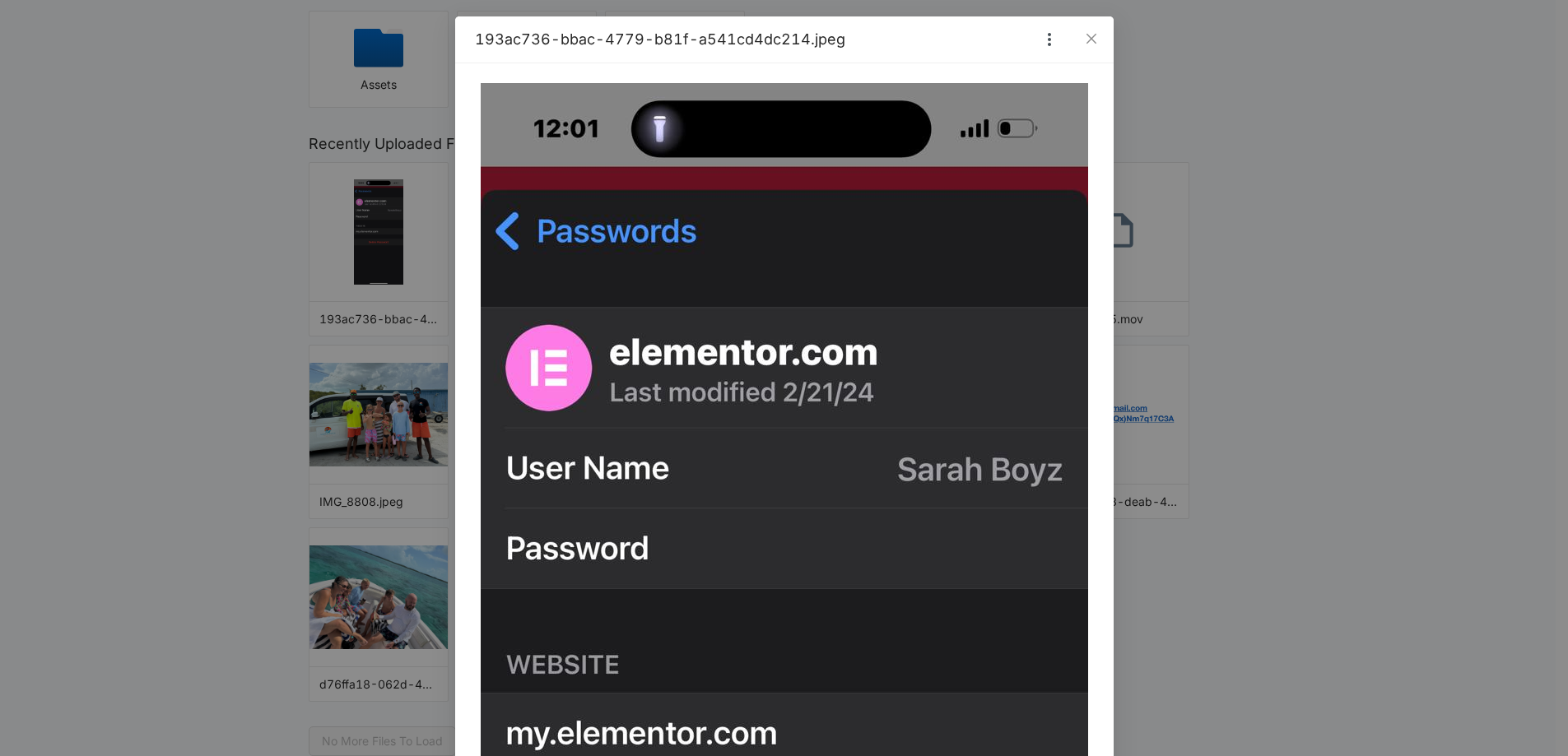
drag, startPoint x: 1423, startPoint y: 472, endPoint x: 1399, endPoint y: 478, distance: 24.7
click at [1422, 472] on div "193ac736-bbac-4779-b81f-a541cd4dc214.jpeg" at bounding box center [784, 378] width 1568 height 756
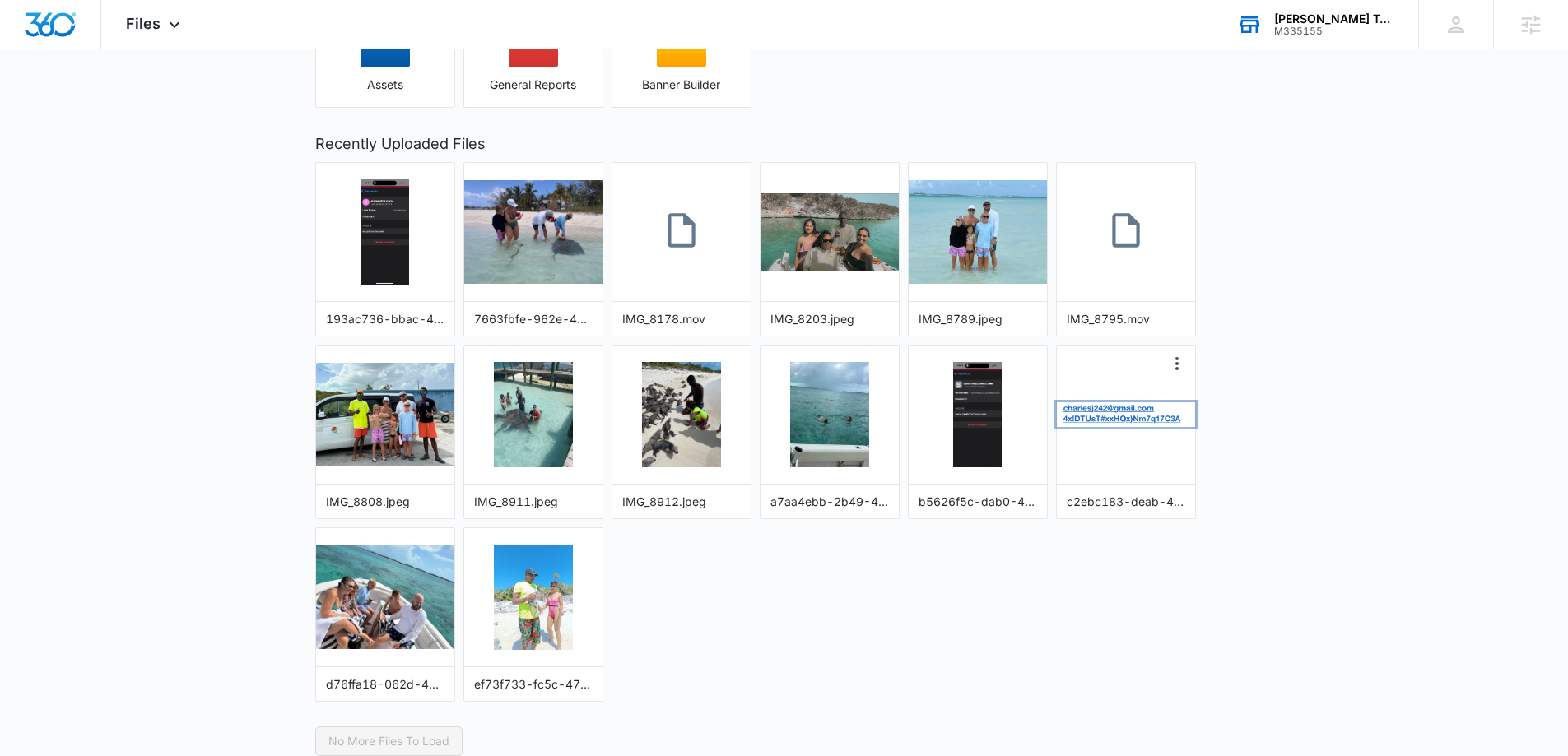
click at [1123, 409] on img "button" at bounding box center [1125, 414] width 138 height 24
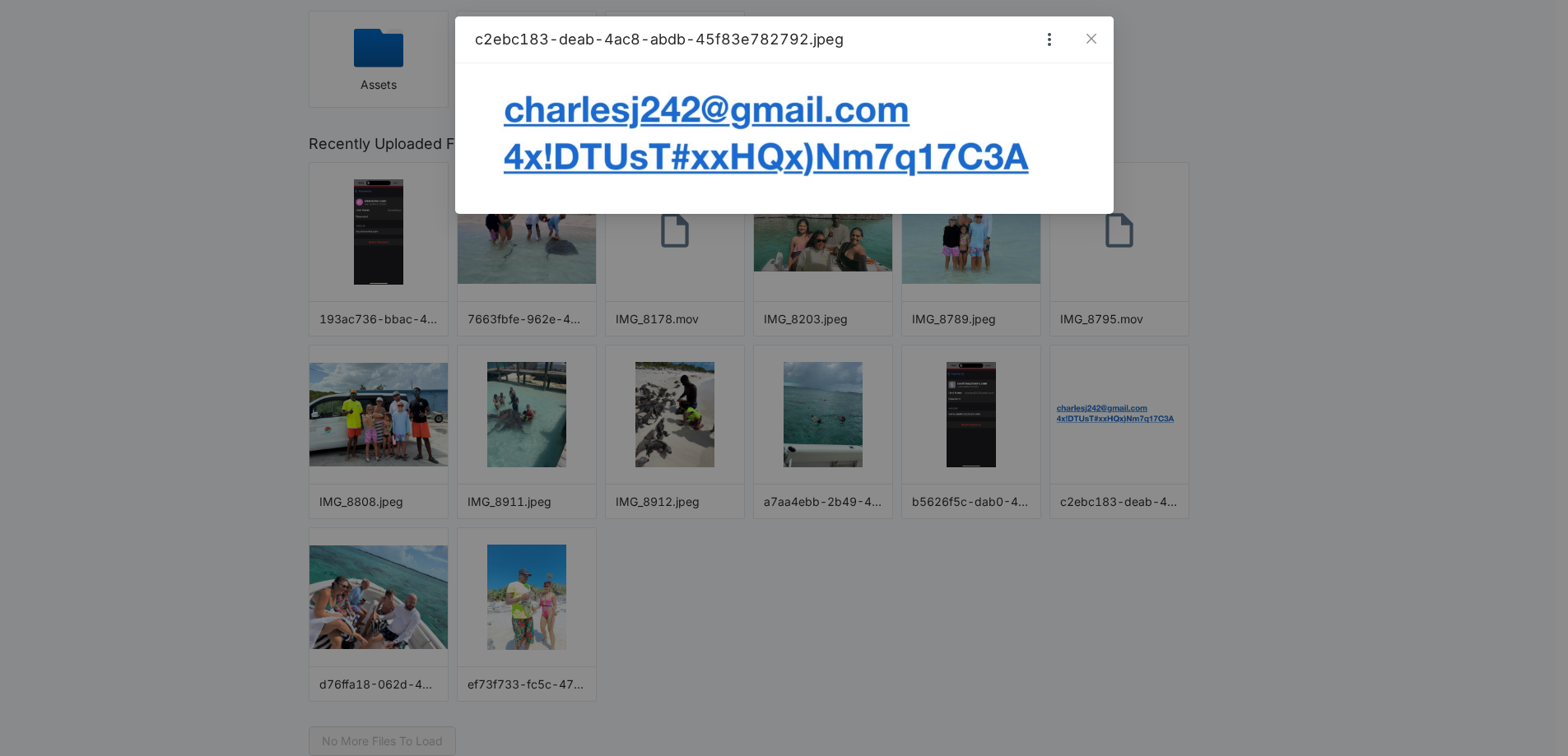
click at [1125, 637] on div "c2ebc183-deab-4ac8-abdb-45f83e782792.jpeg" at bounding box center [784, 378] width 1568 height 756
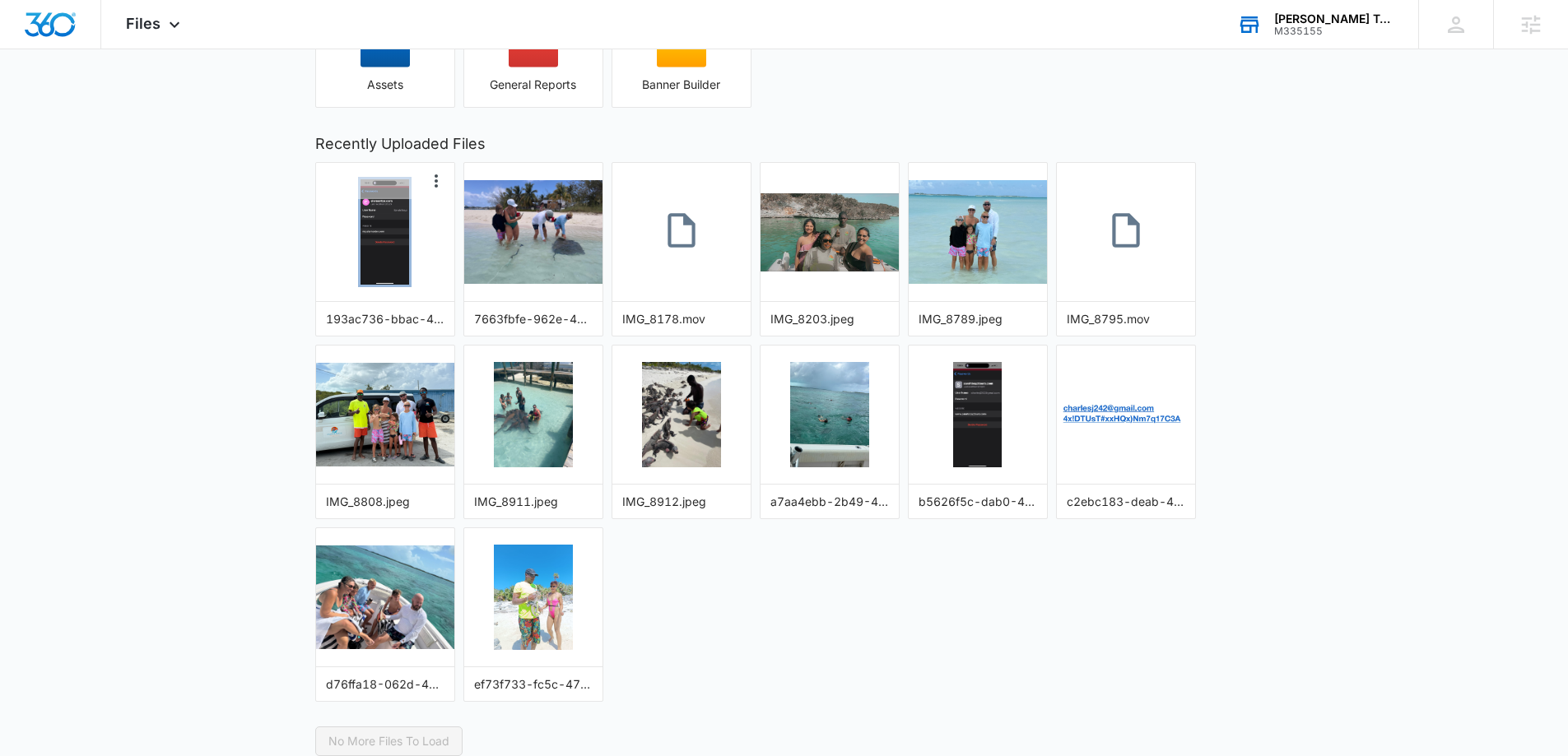
click at [391, 200] on img "button" at bounding box center [385, 231] width 49 height 105
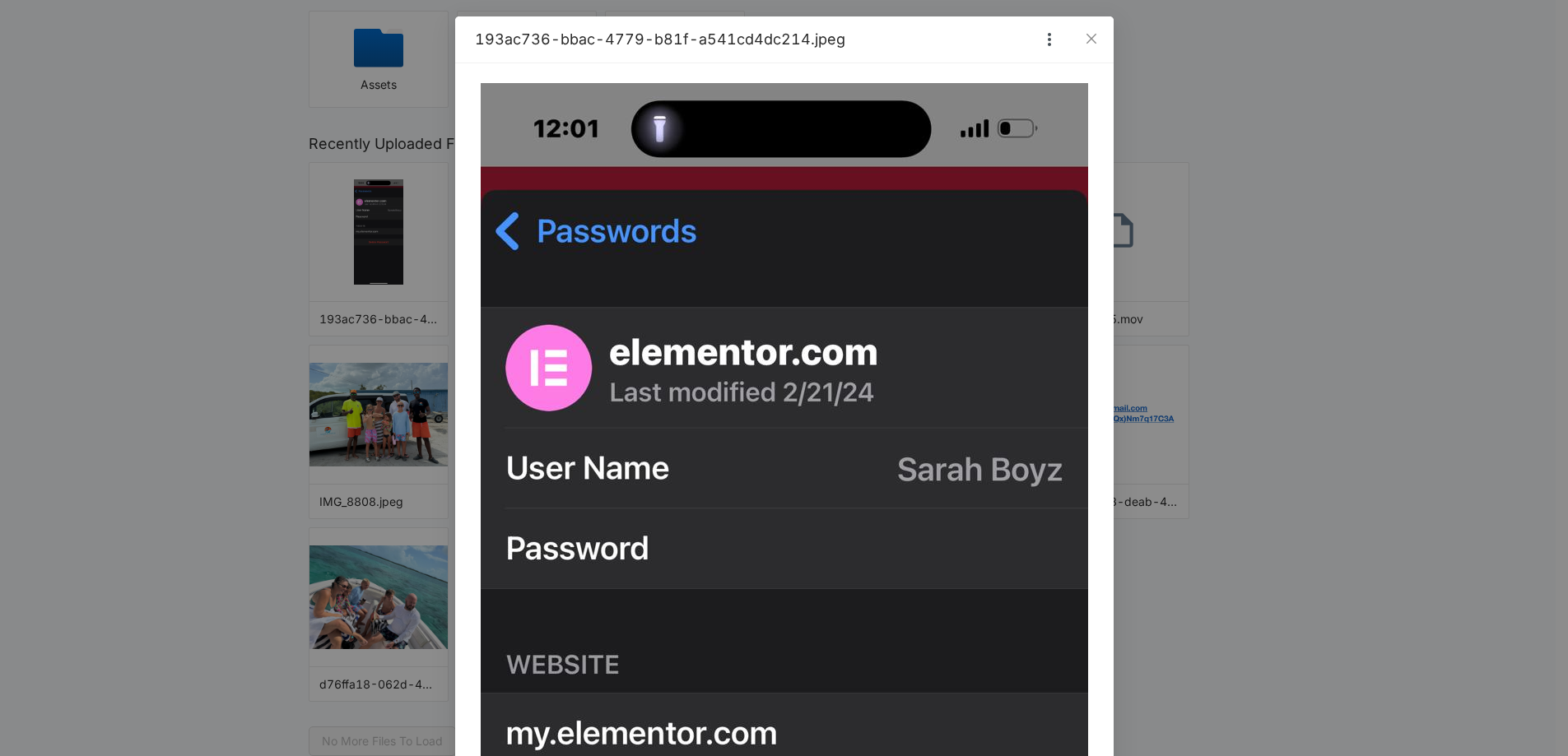
click at [1254, 259] on div "193ac736-bbac-4779-b81f-a541cd4dc214.jpeg" at bounding box center [784, 378] width 1568 height 756
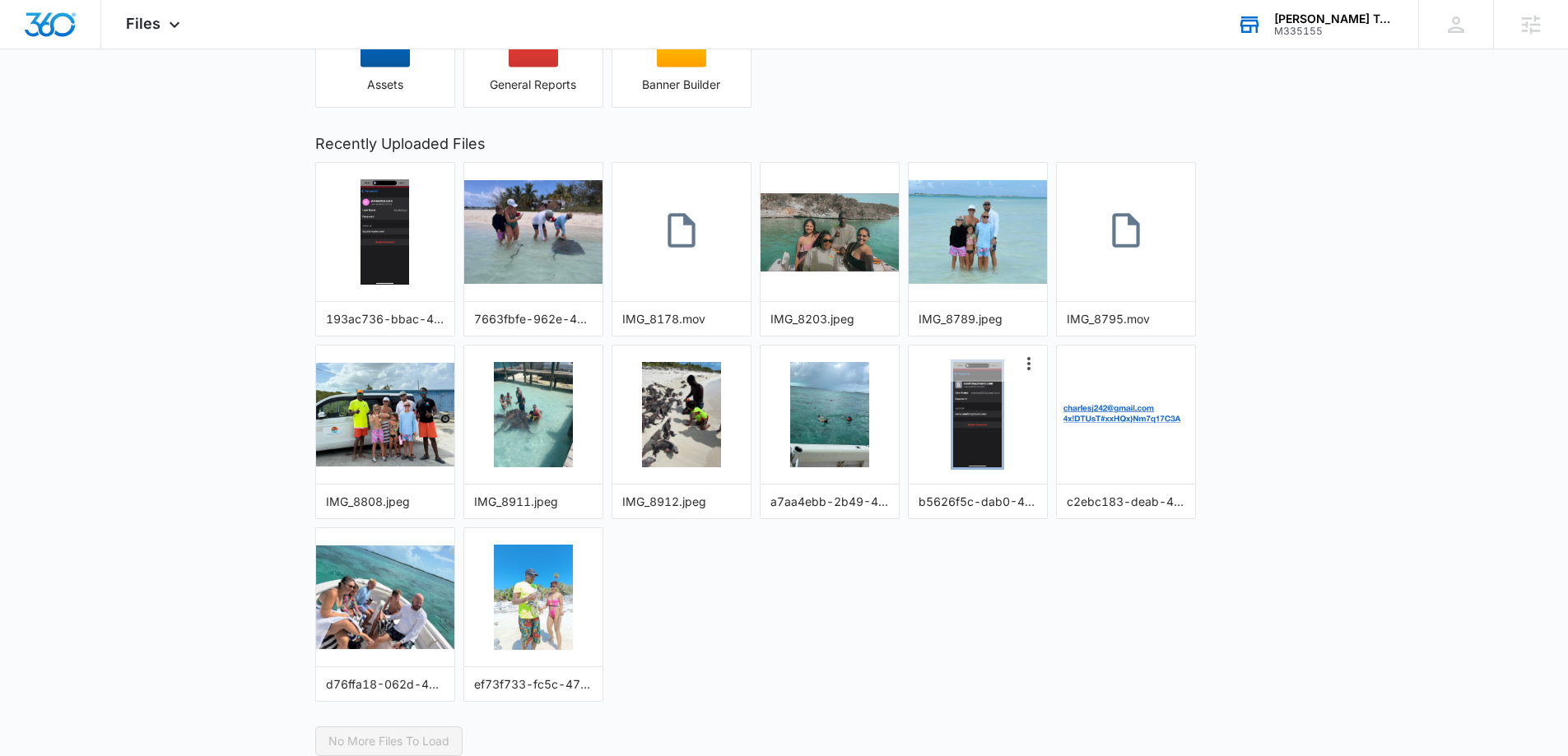
click at [992, 431] on img "button" at bounding box center [977, 414] width 49 height 105
